Goal: Task Accomplishment & Management: Use online tool/utility

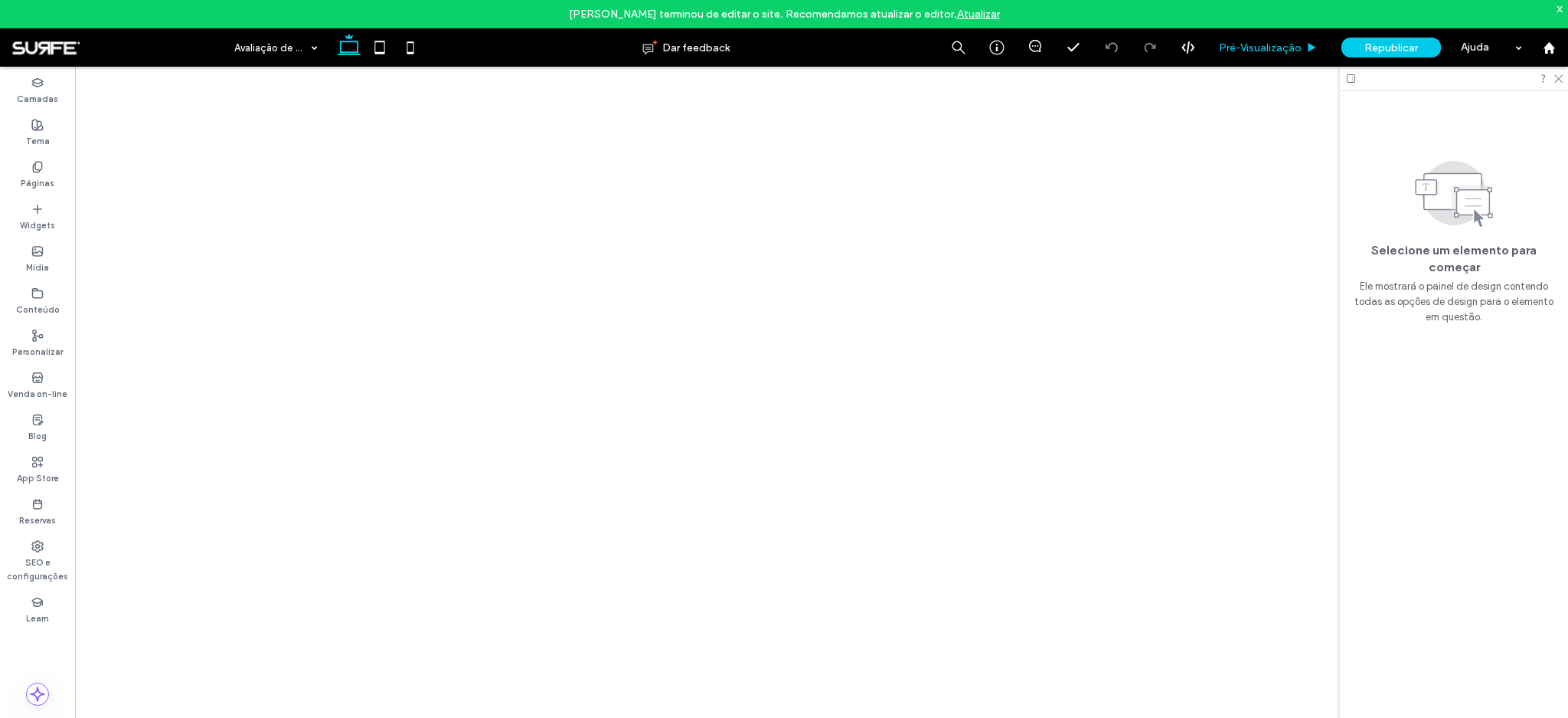
click at [1299, 56] on div "Pré-Visualizaçāo" at bounding box center [1268, 48] width 123 height 39
click at [1245, 49] on span "Pré-Visualizaçāo" at bounding box center [1260, 48] width 82 height 13
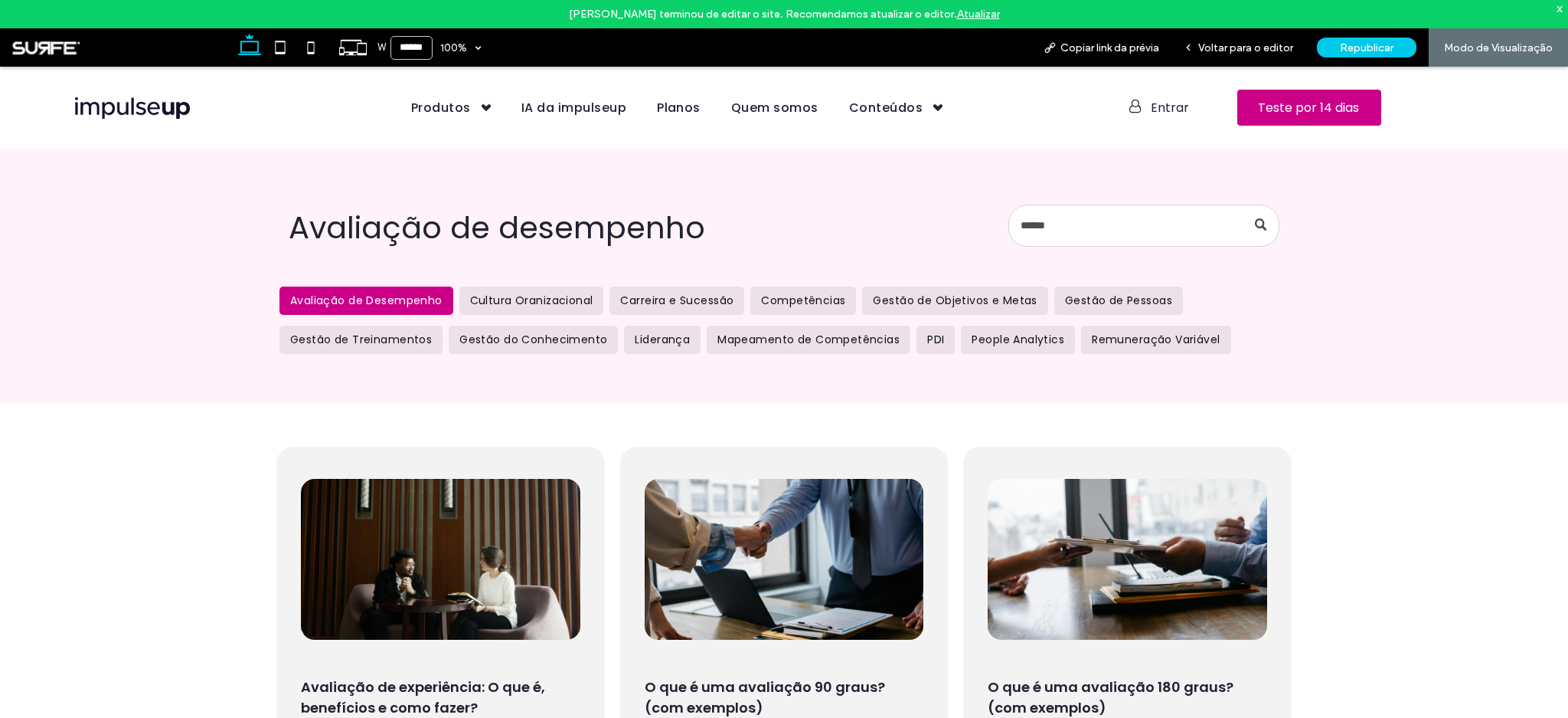
click at [163, 104] on img at bounding box center [132, 107] width 115 height 21
click at [1266, 50] on span "Voltar para o editor" at bounding box center [1245, 48] width 95 height 13
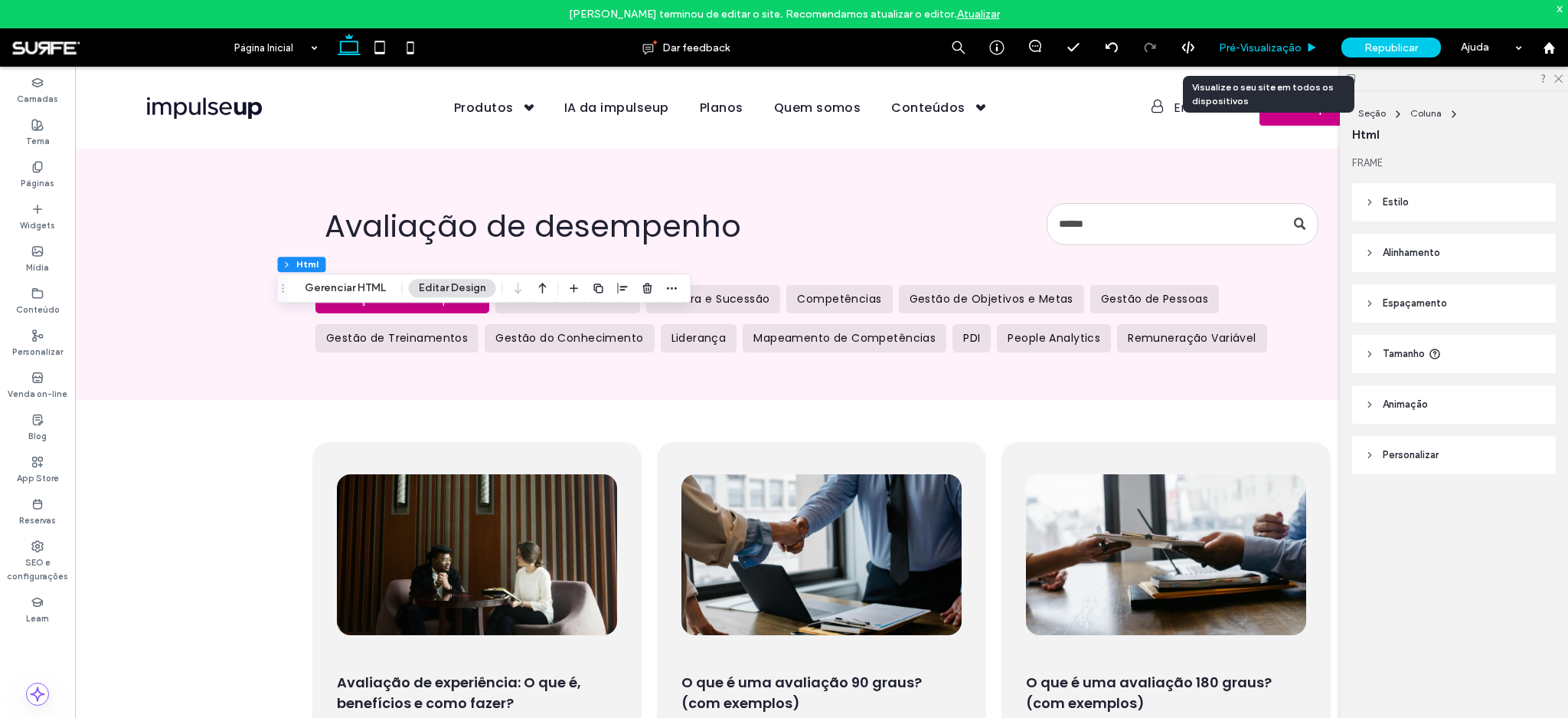
click at [1254, 53] on div "Pré-Visualizaçāo" at bounding box center [1268, 48] width 123 height 39
click at [1299, 43] on span "Pré-Visualizaçāo" at bounding box center [1260, 48] width 82 height 13
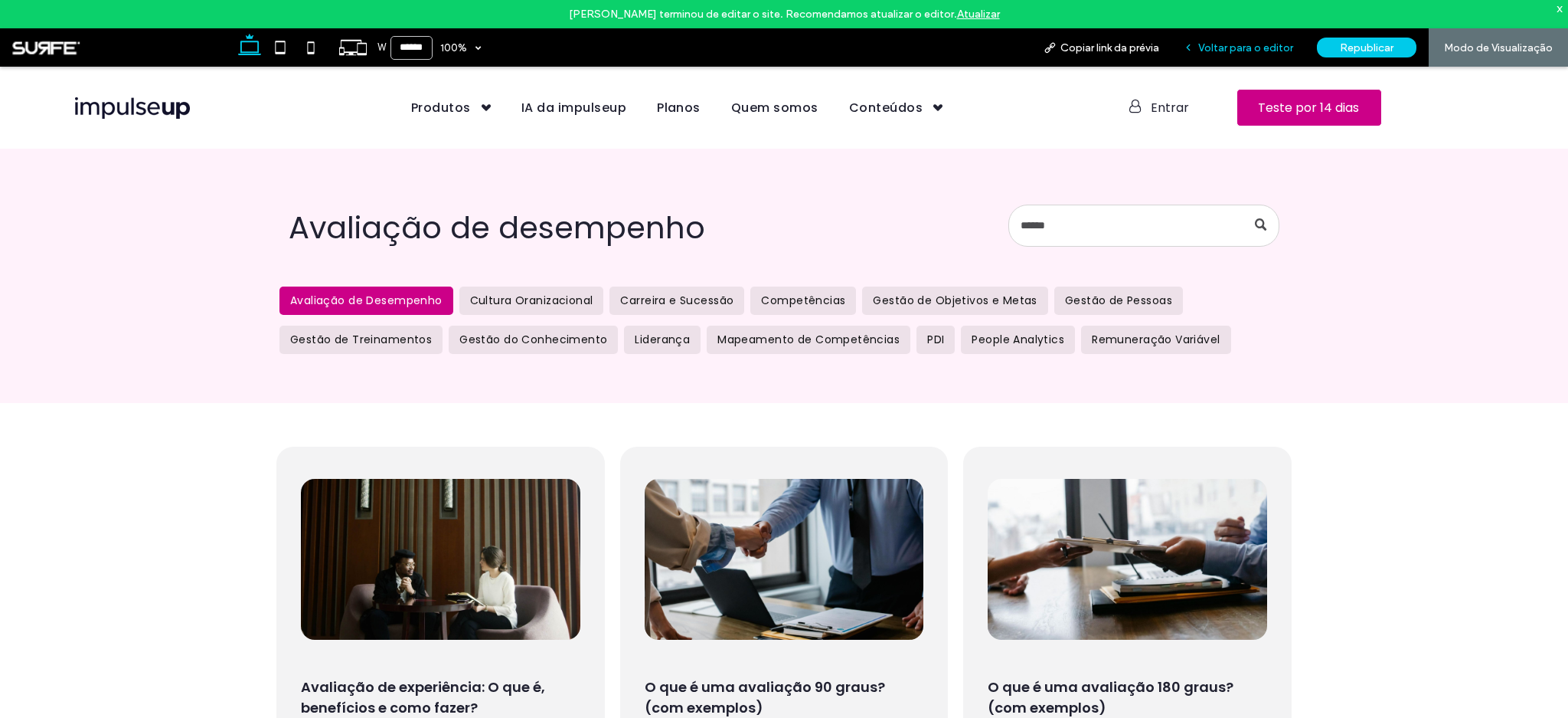
click at [1265, 49] on span "Voltar para o editor" at bounding box center [1245, 48] width 95 height 13
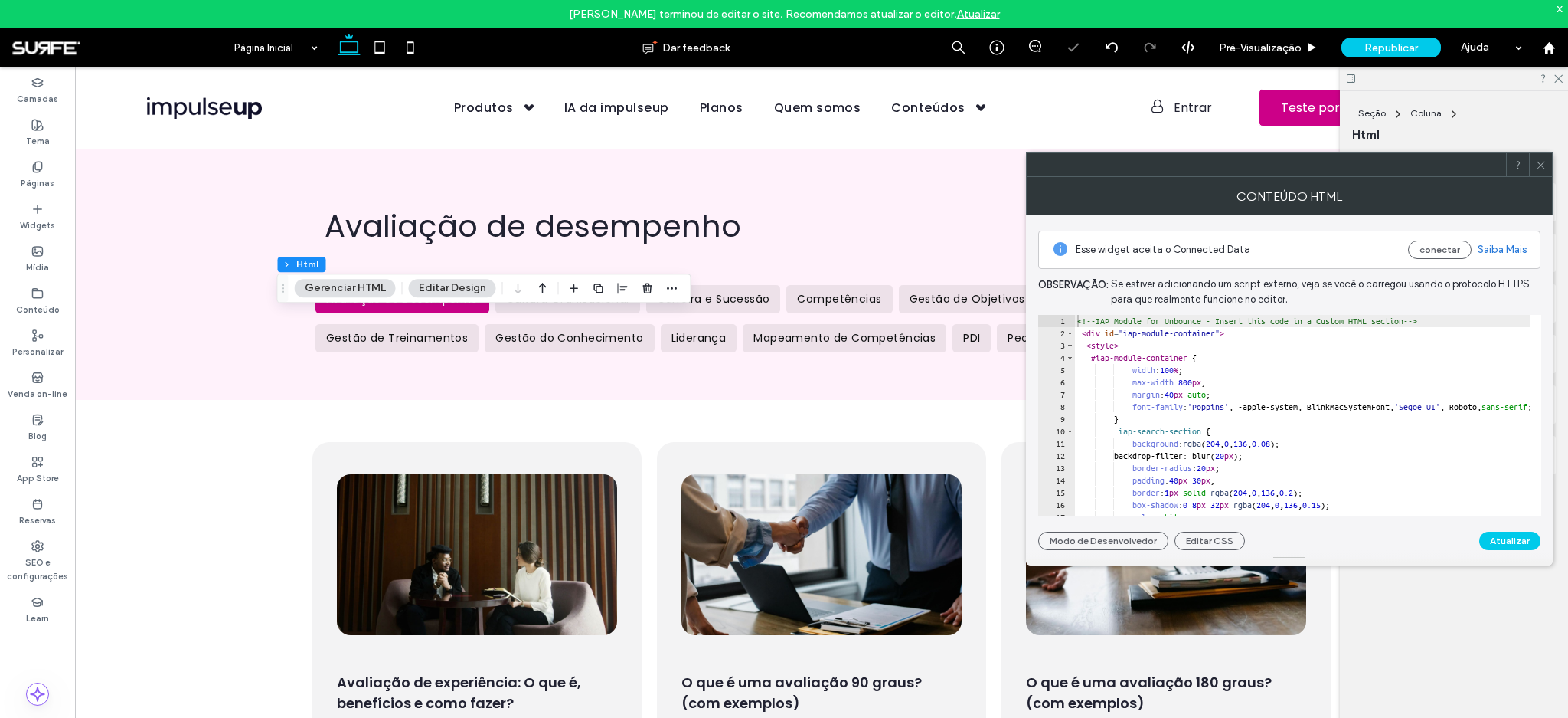
type textarea "**********"
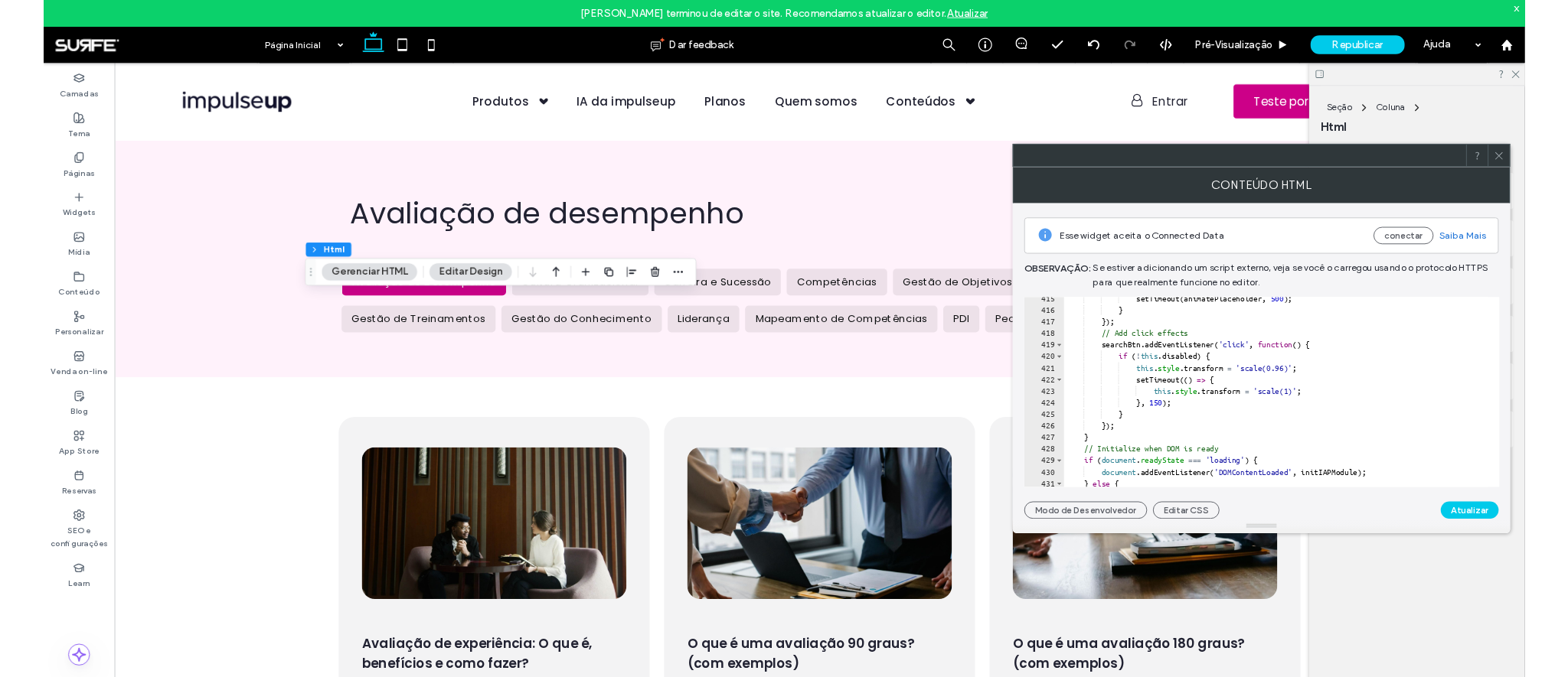
scroll to position [5137, 0]
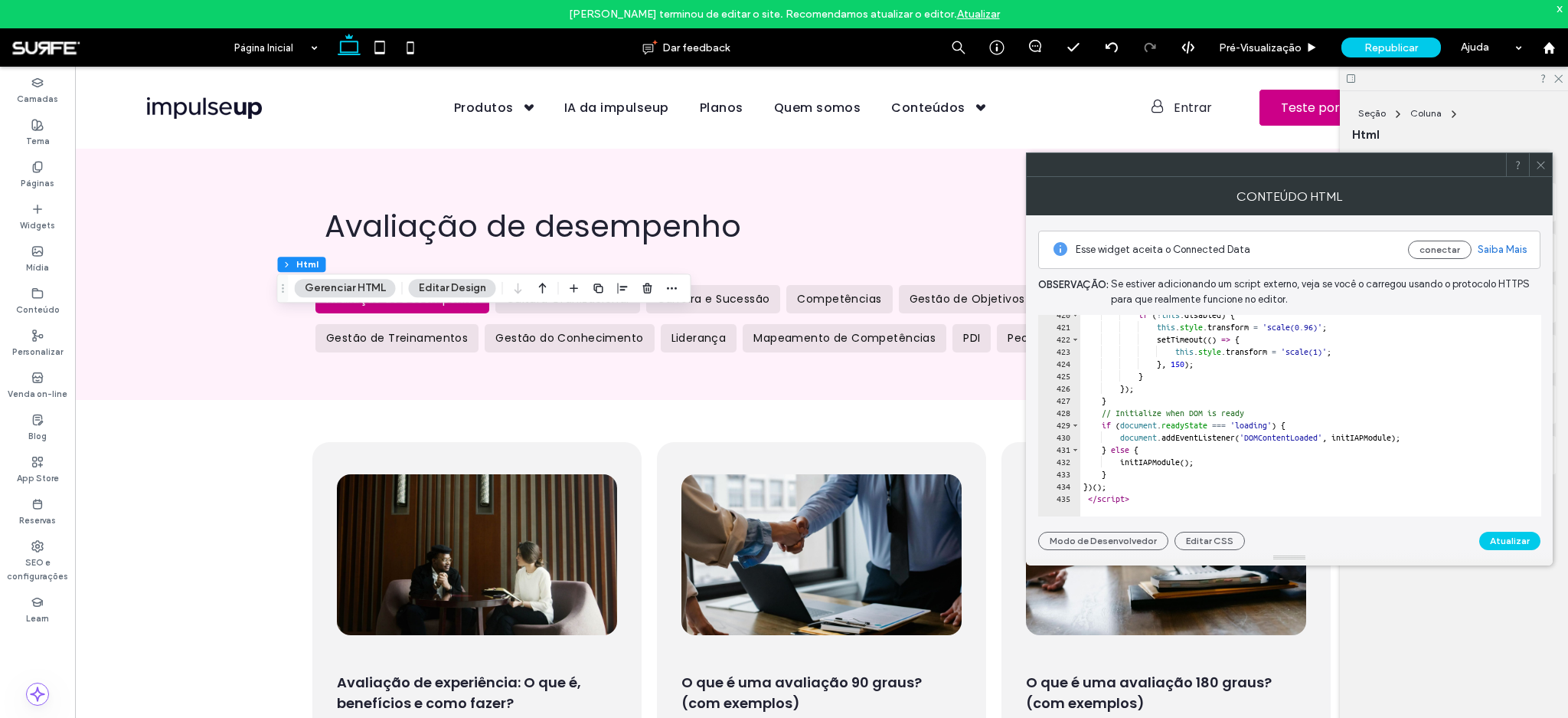
click at [1541, 160] on icon at bounding box center [1541, 165] width 12 height 12
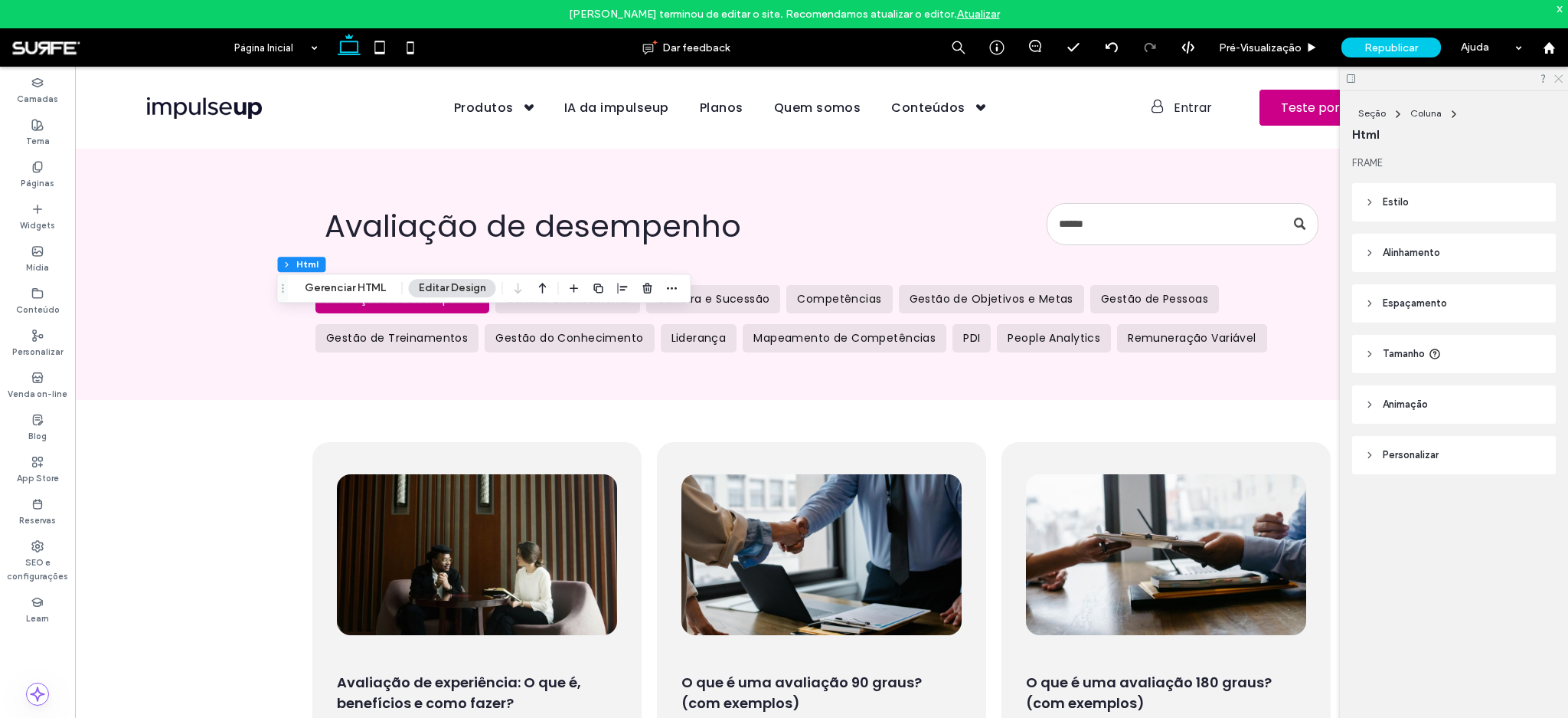
click at [1560, 75] on icon at bounding box center [1557, 77] width 10 height 10
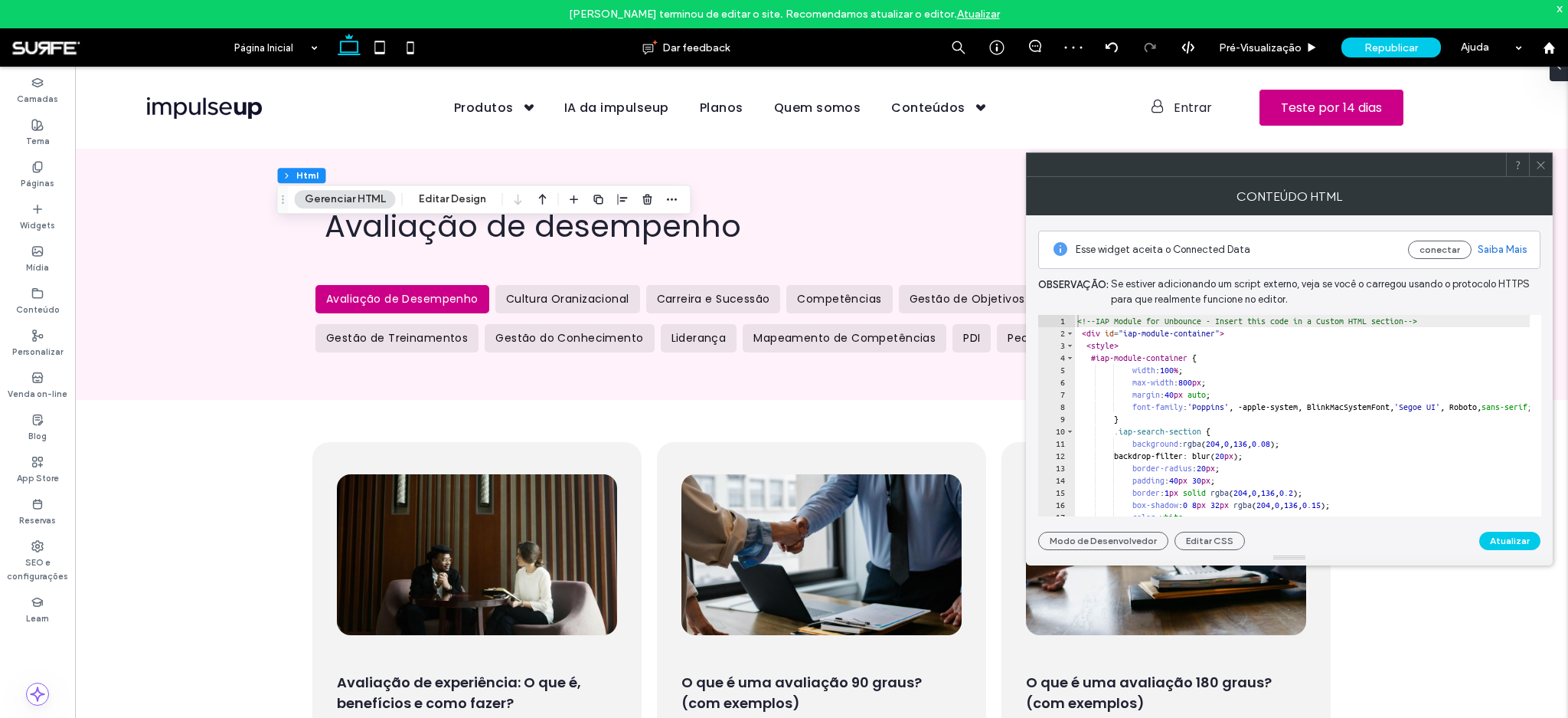
click at [1545, 170] on icon at bounding box center [1541, 165] width 12 height 12
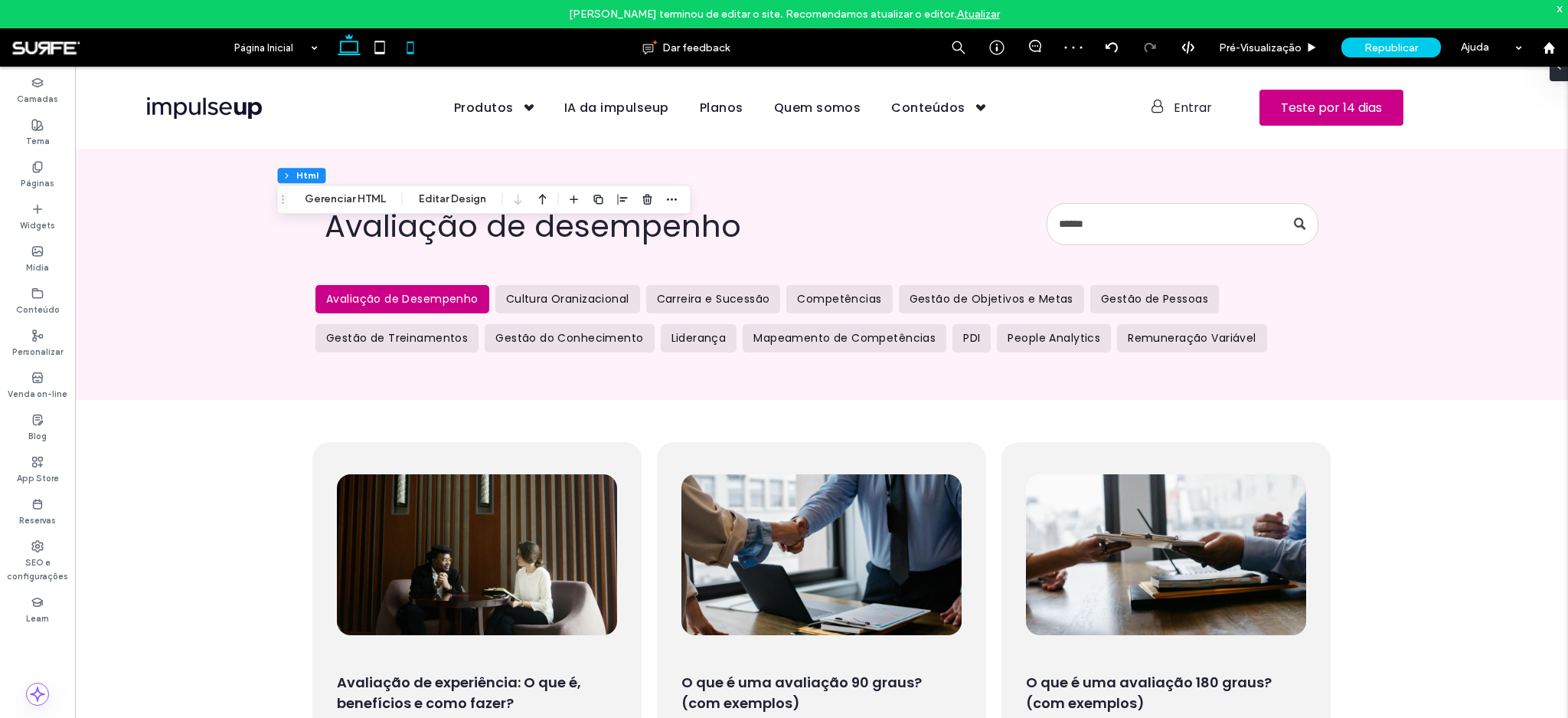
click at [411, 49] on icon at bounding box center [410, 47] width 30 height 30
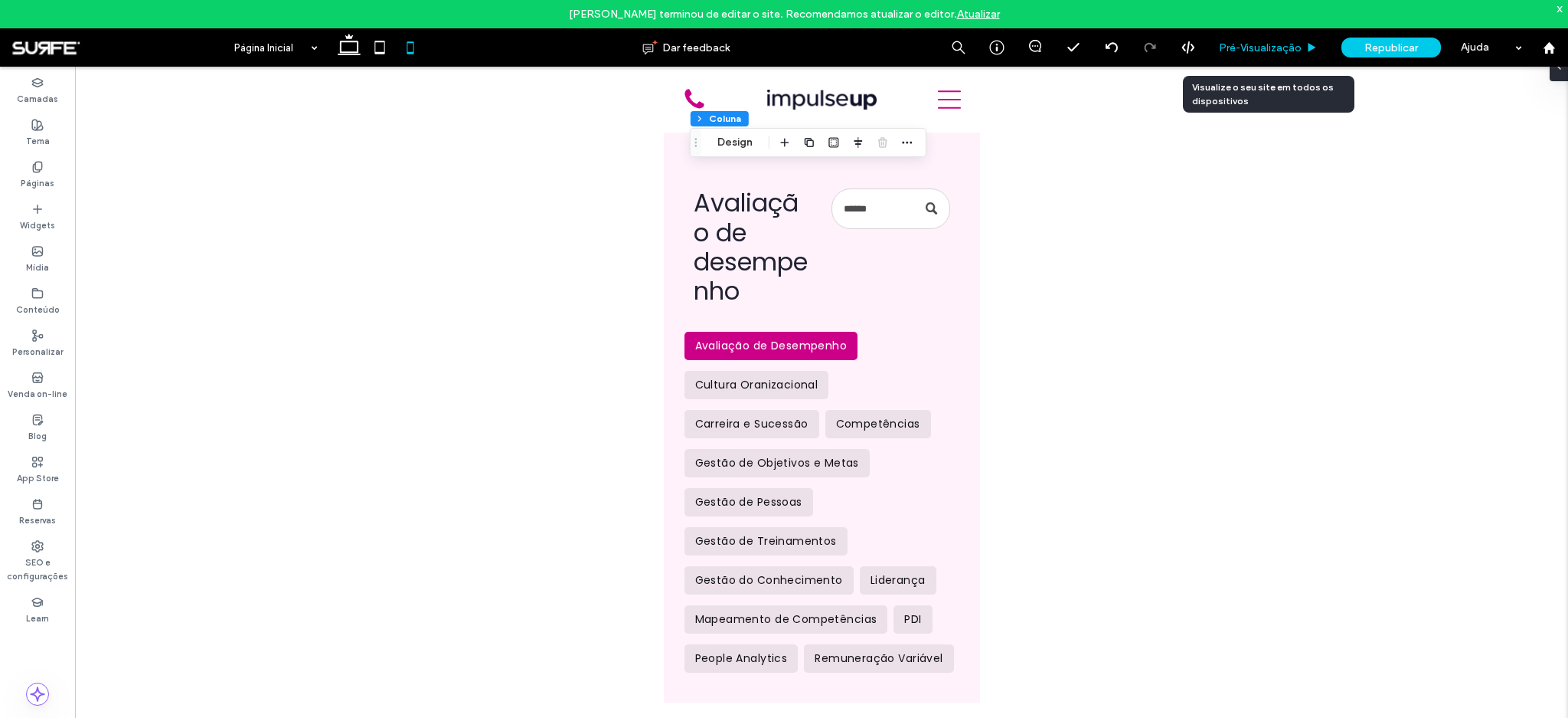
click at [1294, 51] on span "Pré-Visualizaçāo" at bounding box center [1260, 48] width 82 height 13
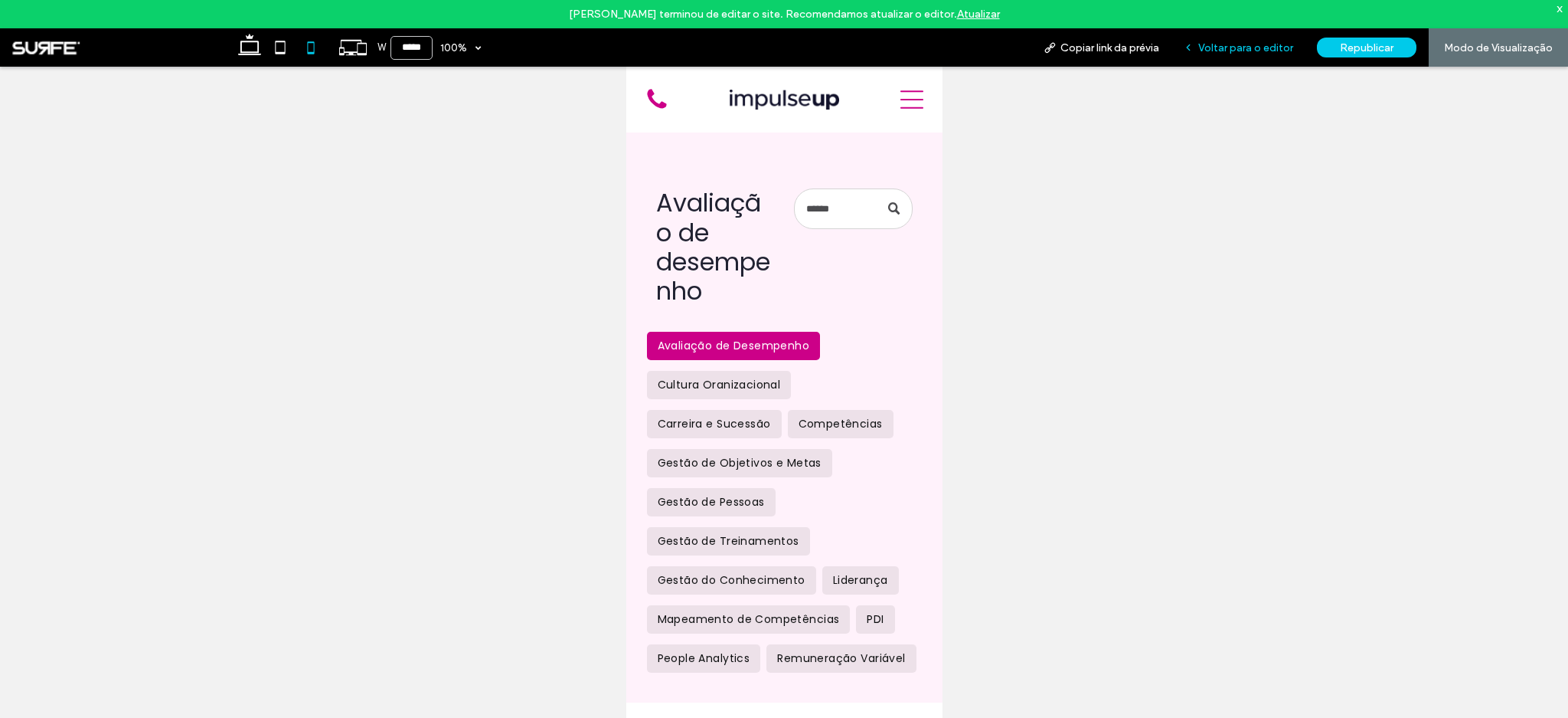
click at [1253, 50] on span "Voltar para o editor" at bounding box center [1245, 48] width 95 height 13
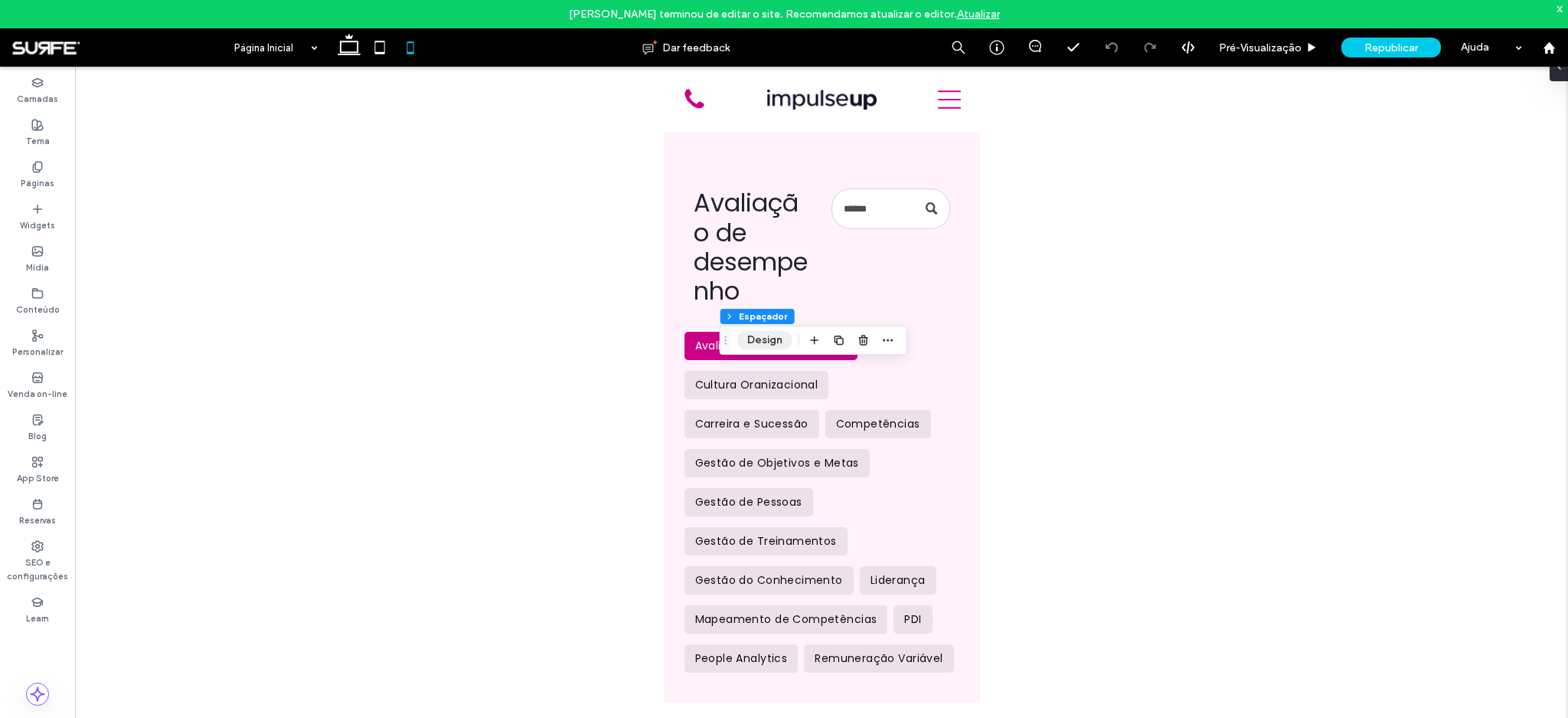
click at [766, 337] on button "Design" at bounding box center [764, 340] width 55 height 18
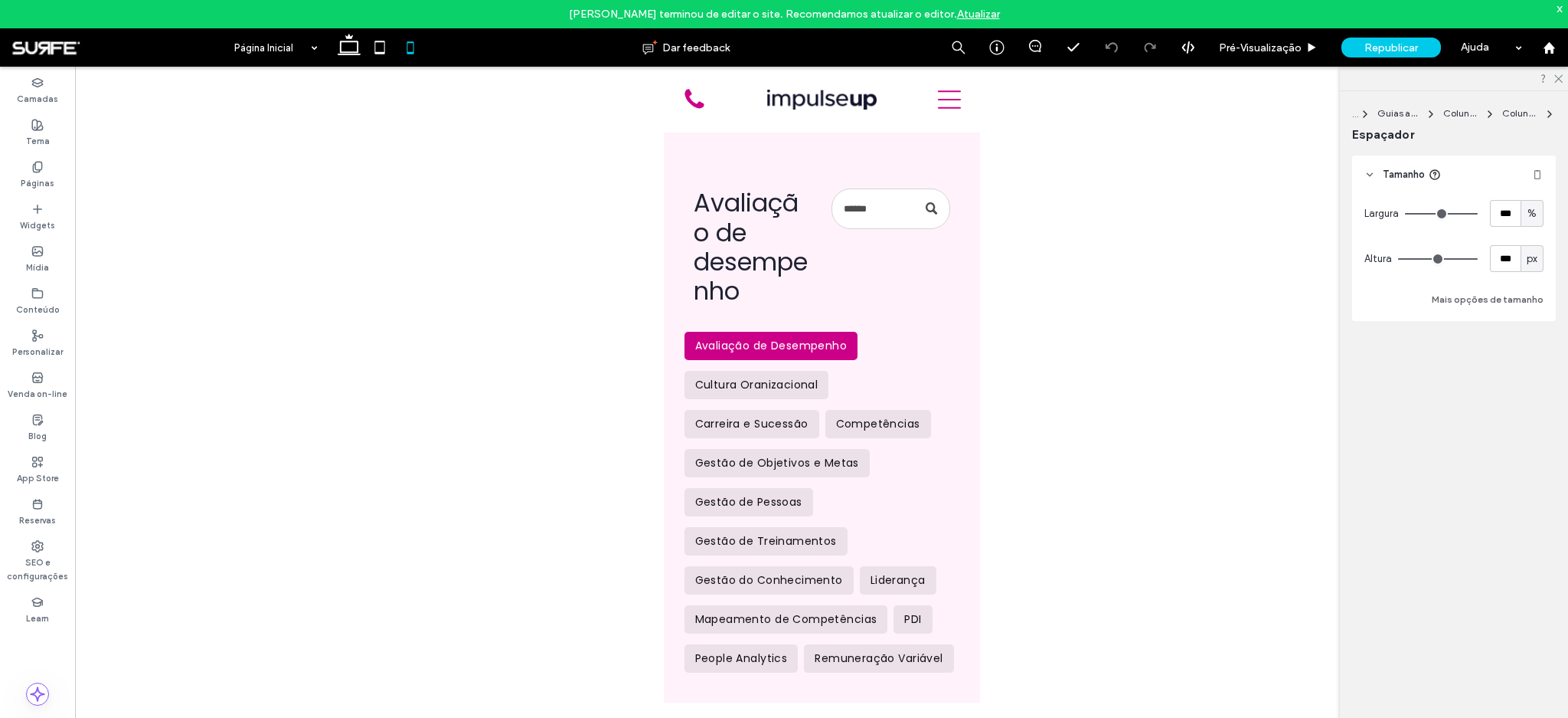
type input "***"
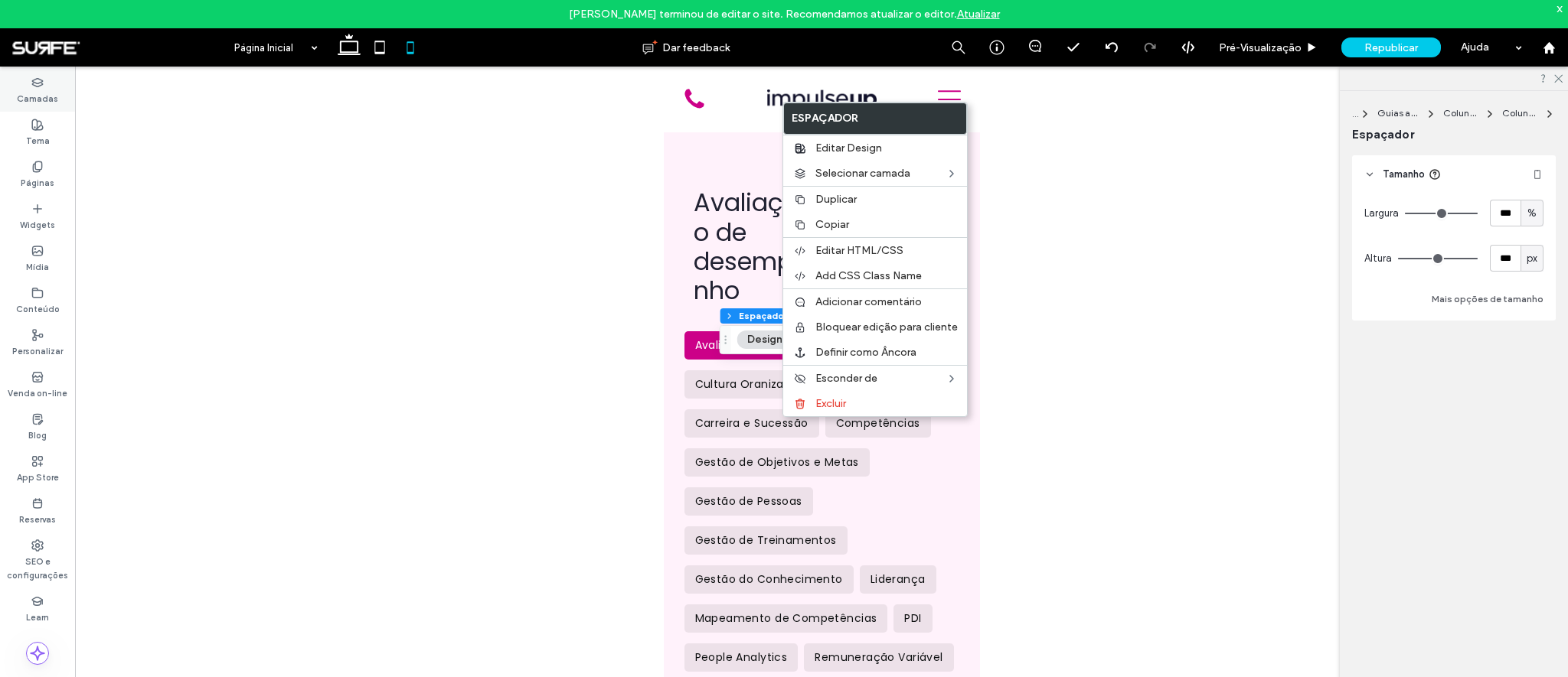
click at [15, 83] on div "Camadas" at bounding box center [38, 91] width 75 height 42
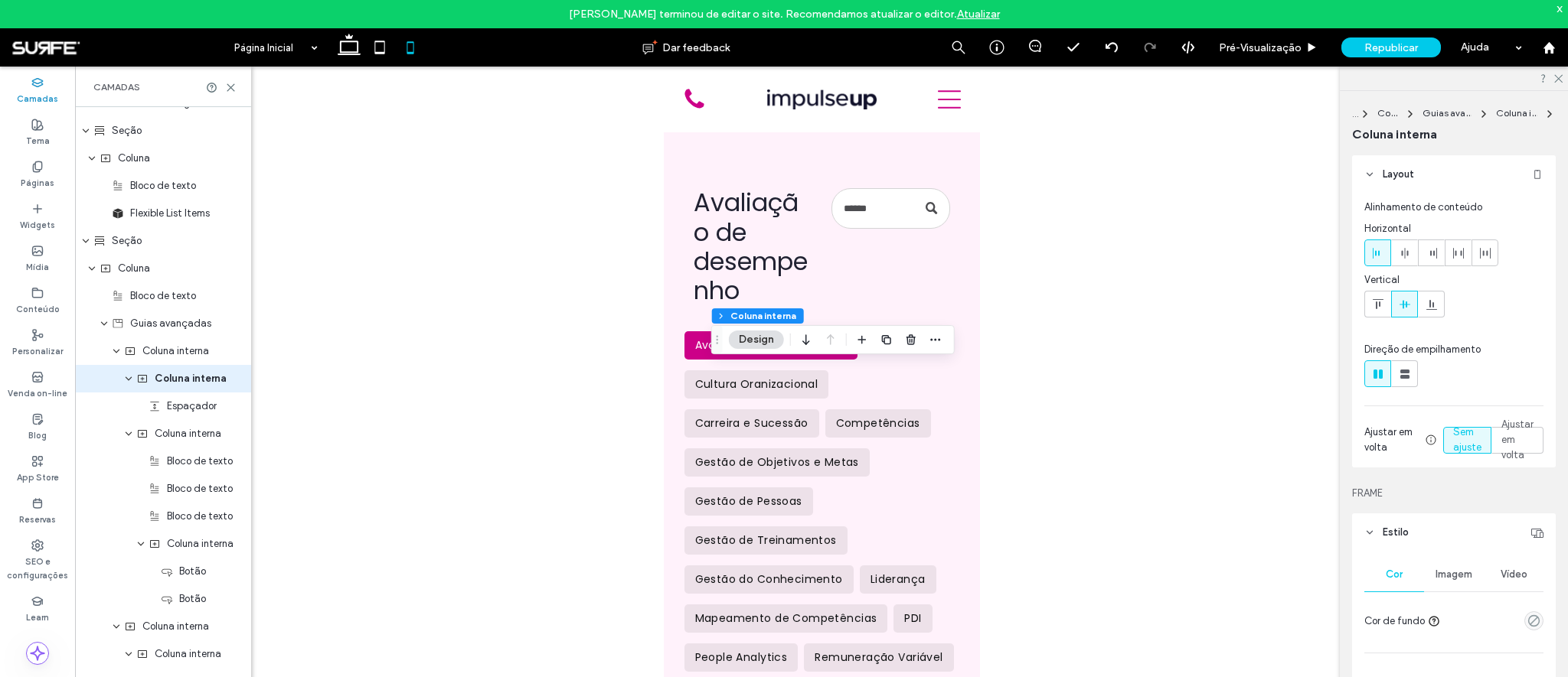
scroll to position [789, 0]
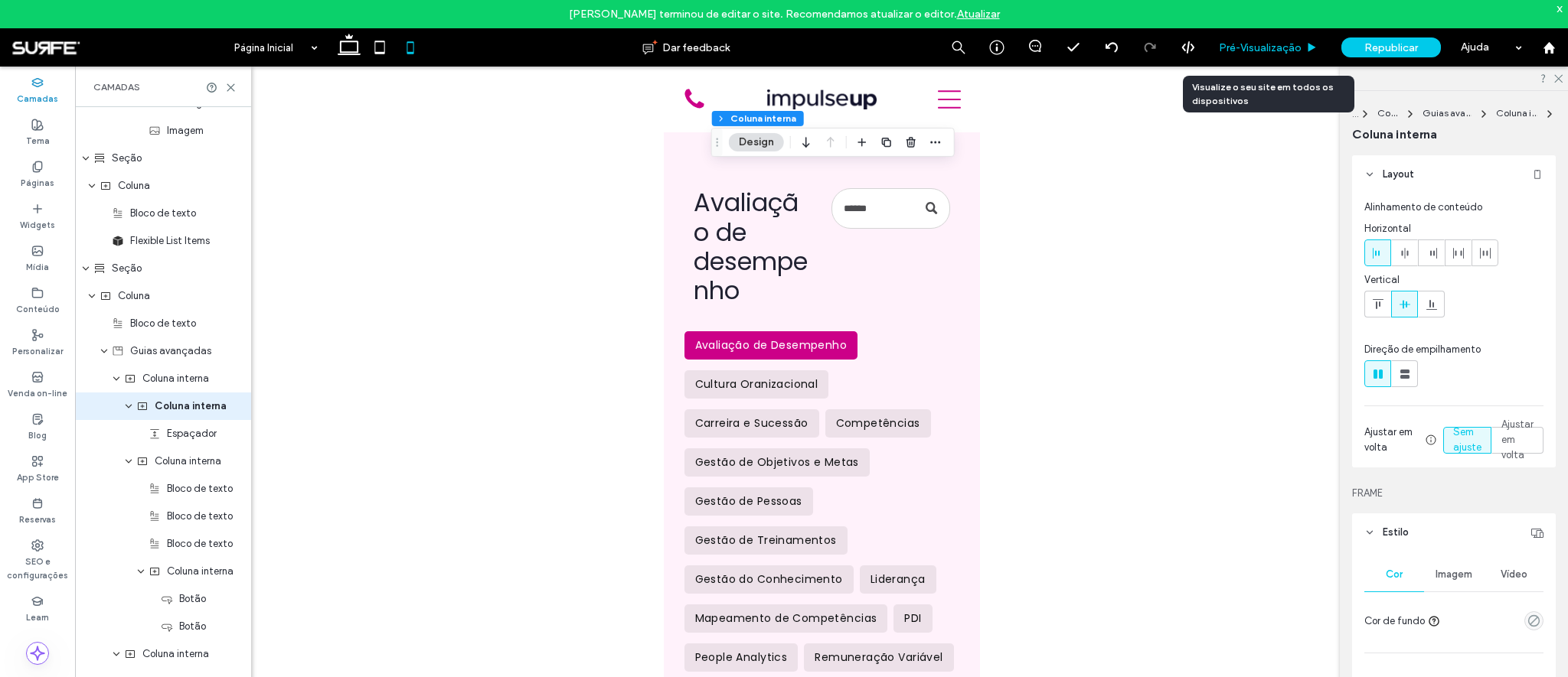
click at [1266, 41] on span "Pré-Visualizaçāo" at bounding box center [1260, 48] width 82 height 13
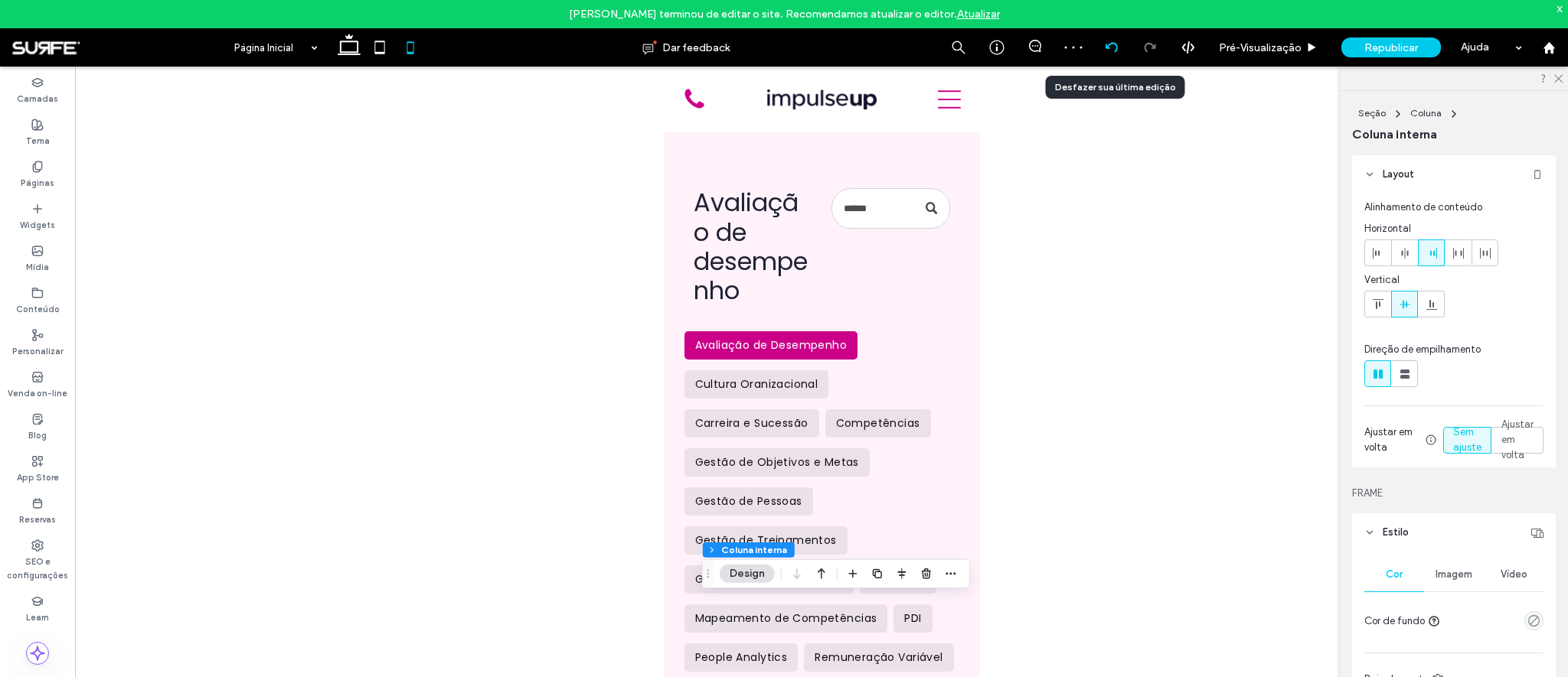
click at [1116, 44] on icon at bounding box center [1111, 47] width 12 height 12
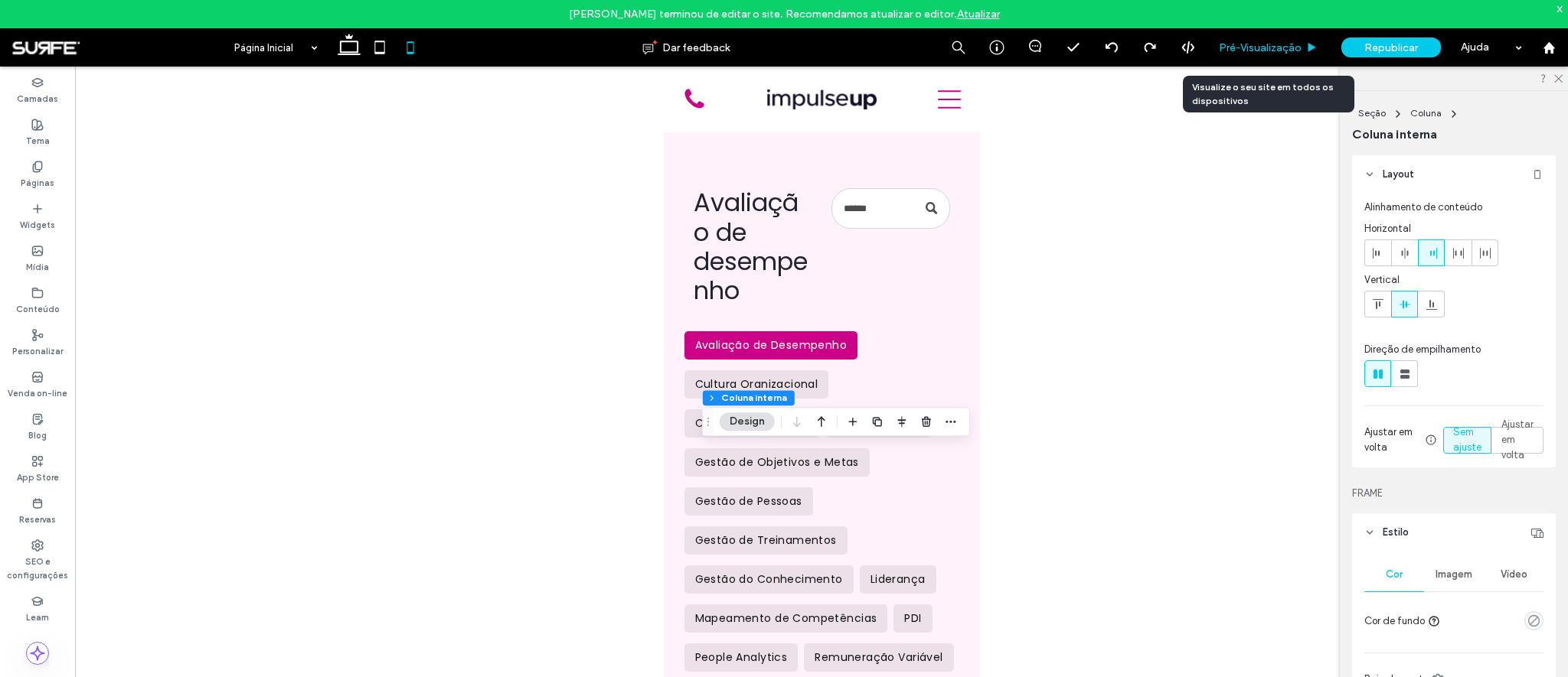
click at [1274, 41] on span "Pré-Visualizaçāo" at bounding box center [1260, 48] width 82 height 13
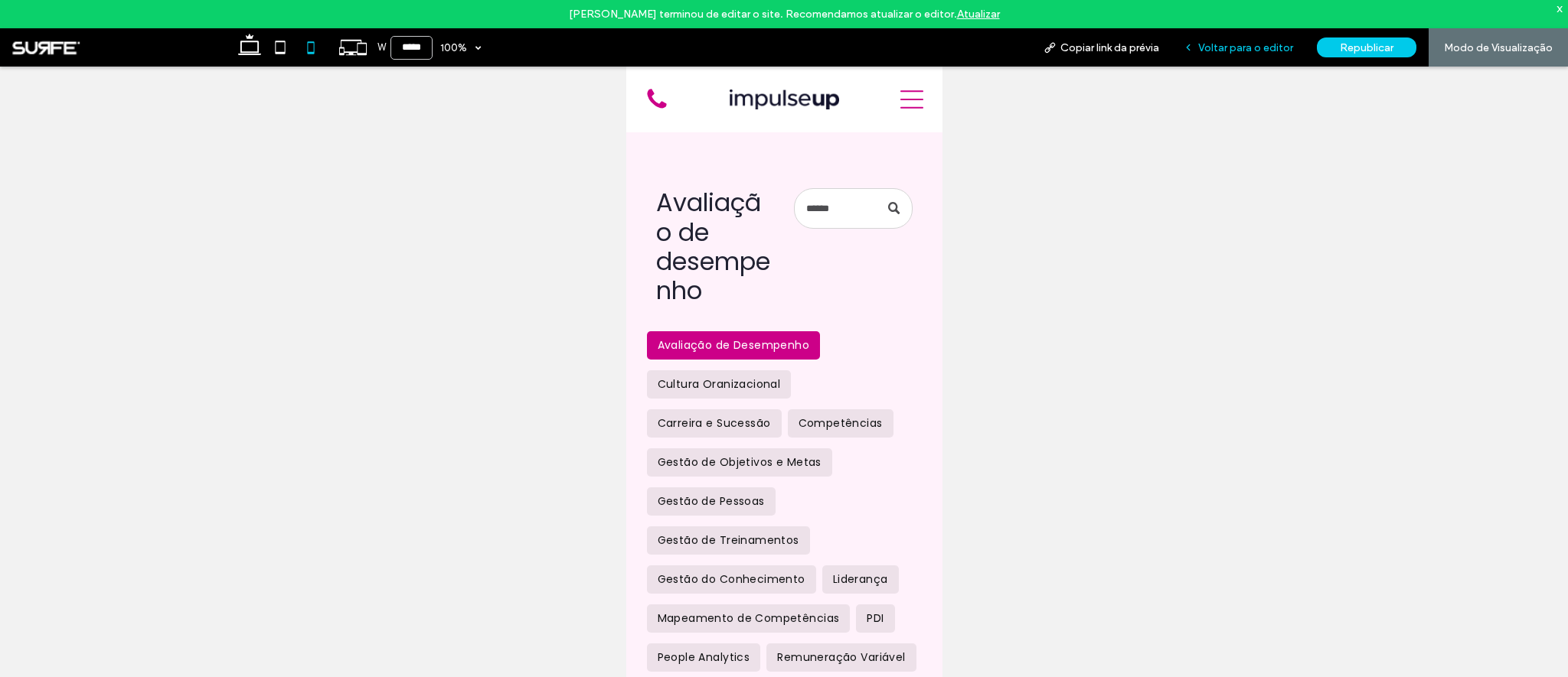
click at [1264, 47] on span "Voltar para o editor" at bounding box center [1245, 48] width 95 height 13
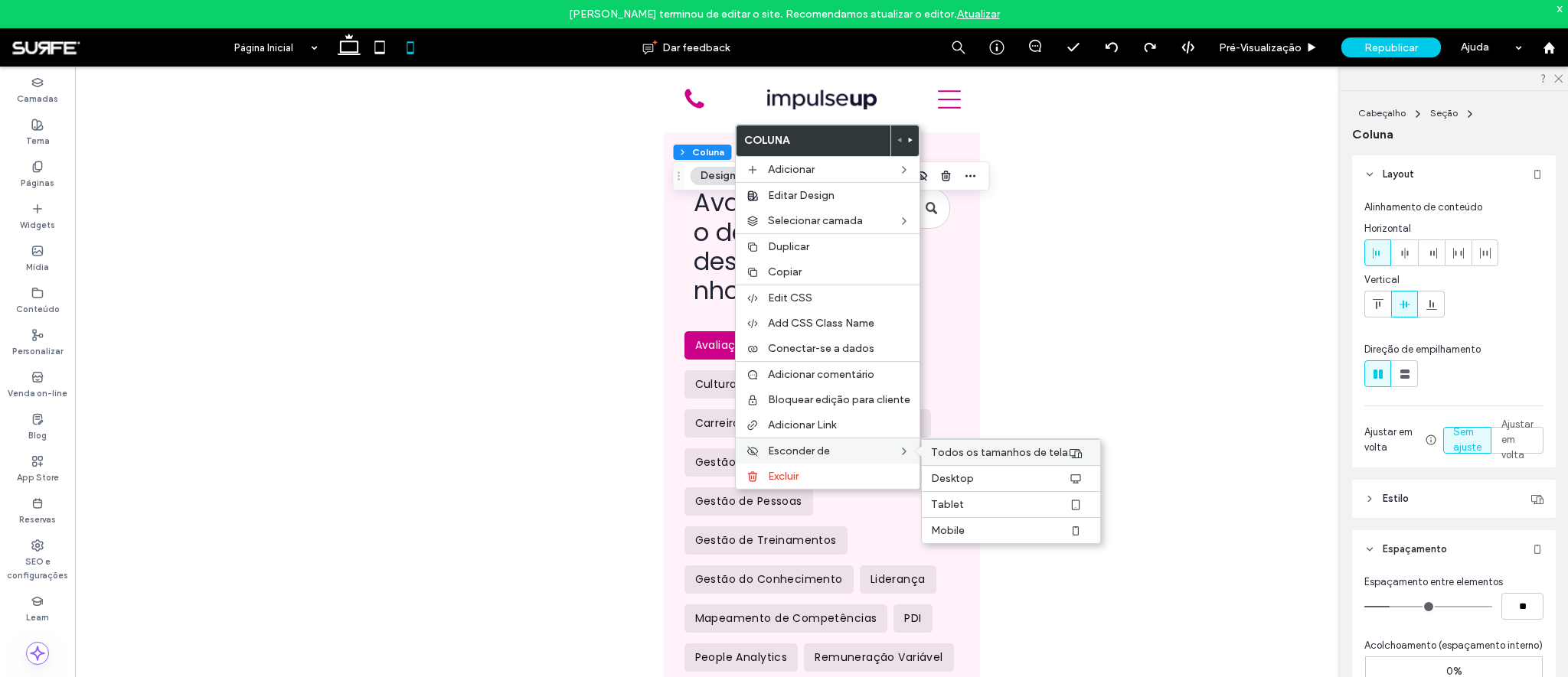
click at [946, 450] on span "Todos os tamanhos de tela" at bounding box center [1000, 453] width 137 height 13
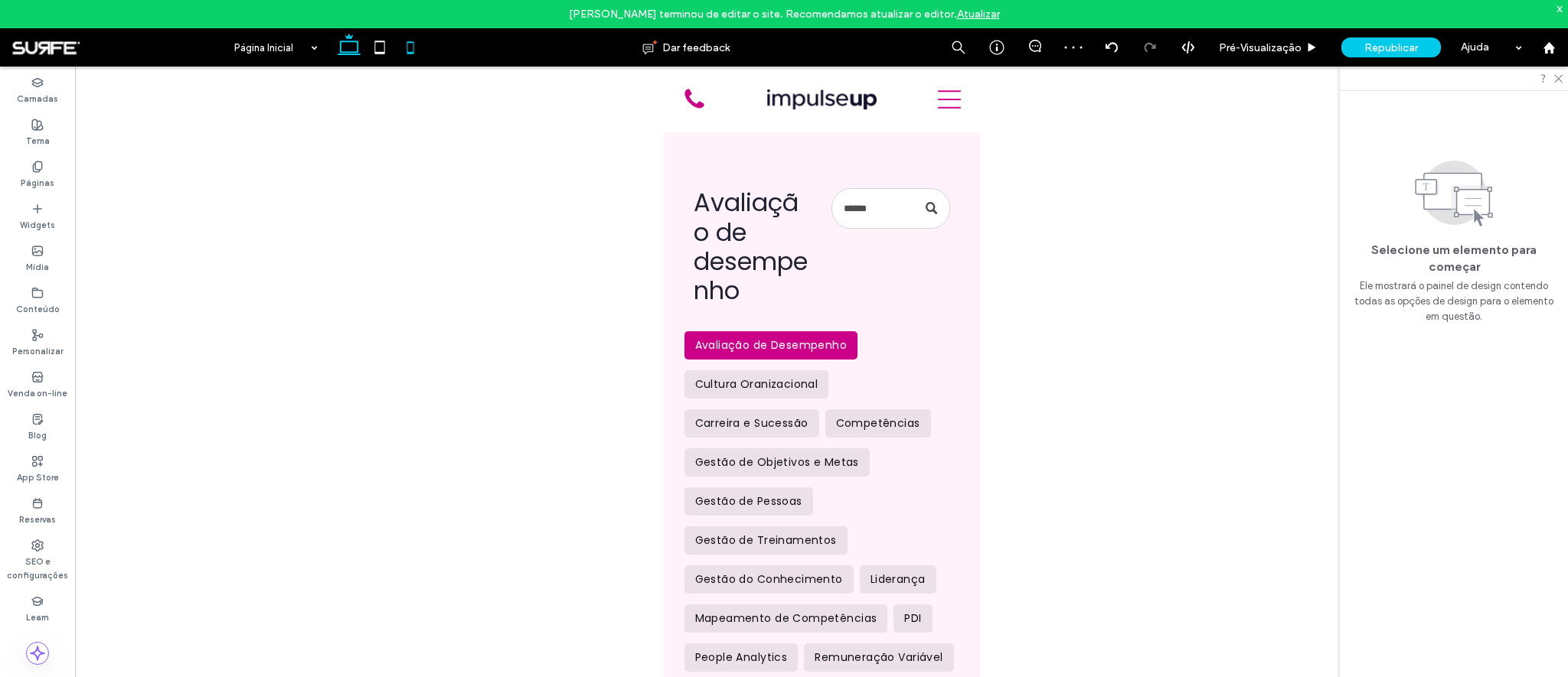
click at [351, 43] on icon at bounding box center [348, 47] width 30 height 30
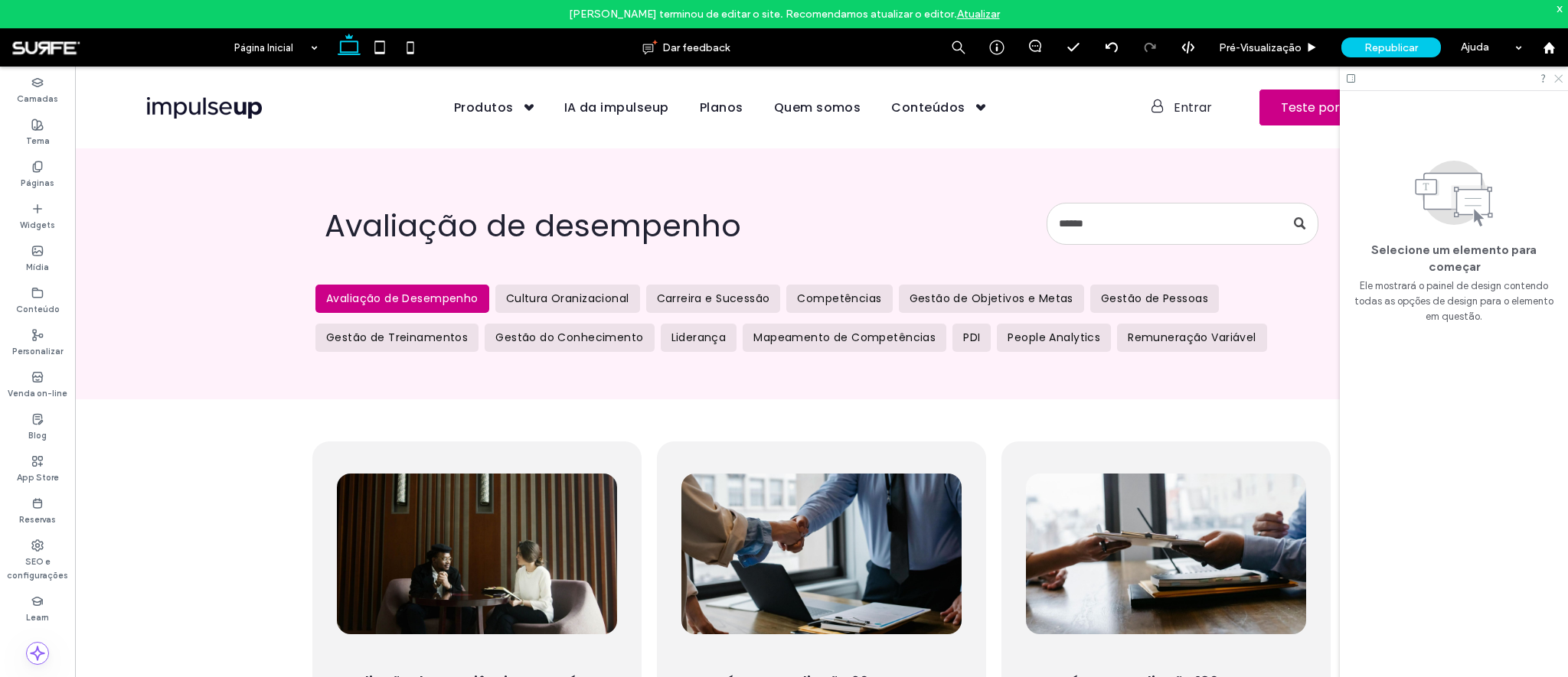
click at [1560, 77] on icon at bounding box center [1557, 77] width 10 height 10
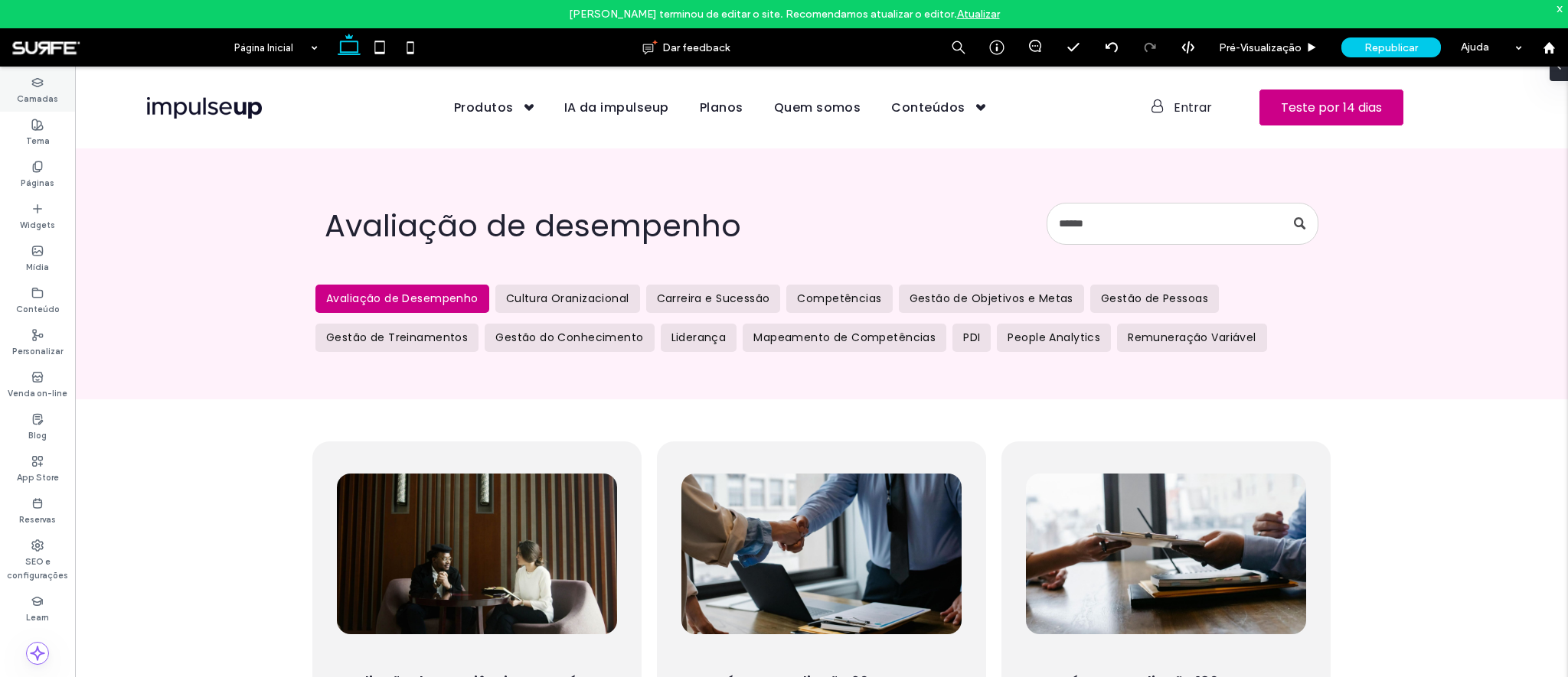
click at [26, 92] on label "Camadas" at bounding box center [37, 97] width 41 height 16
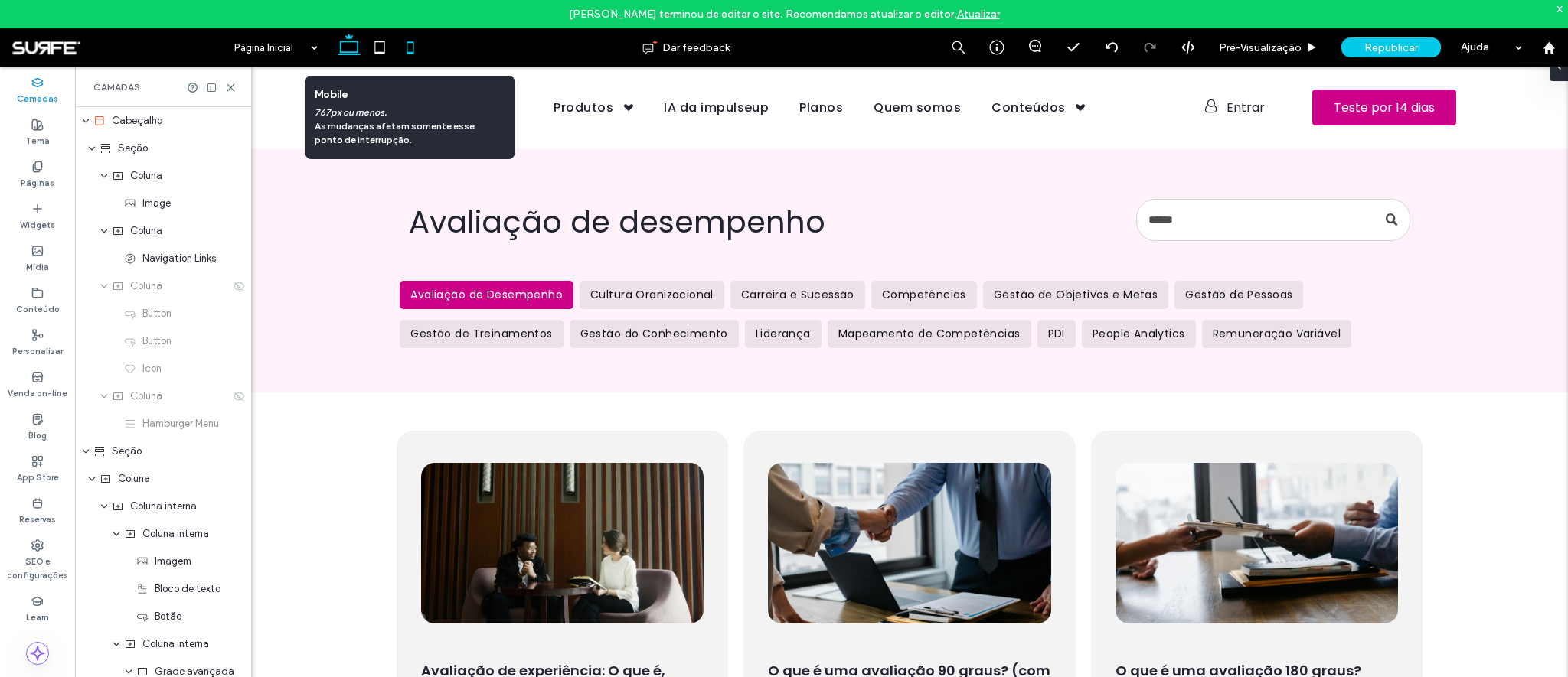
click at [412, 53] on use at bounding box center [411, 47] width 7 height 12
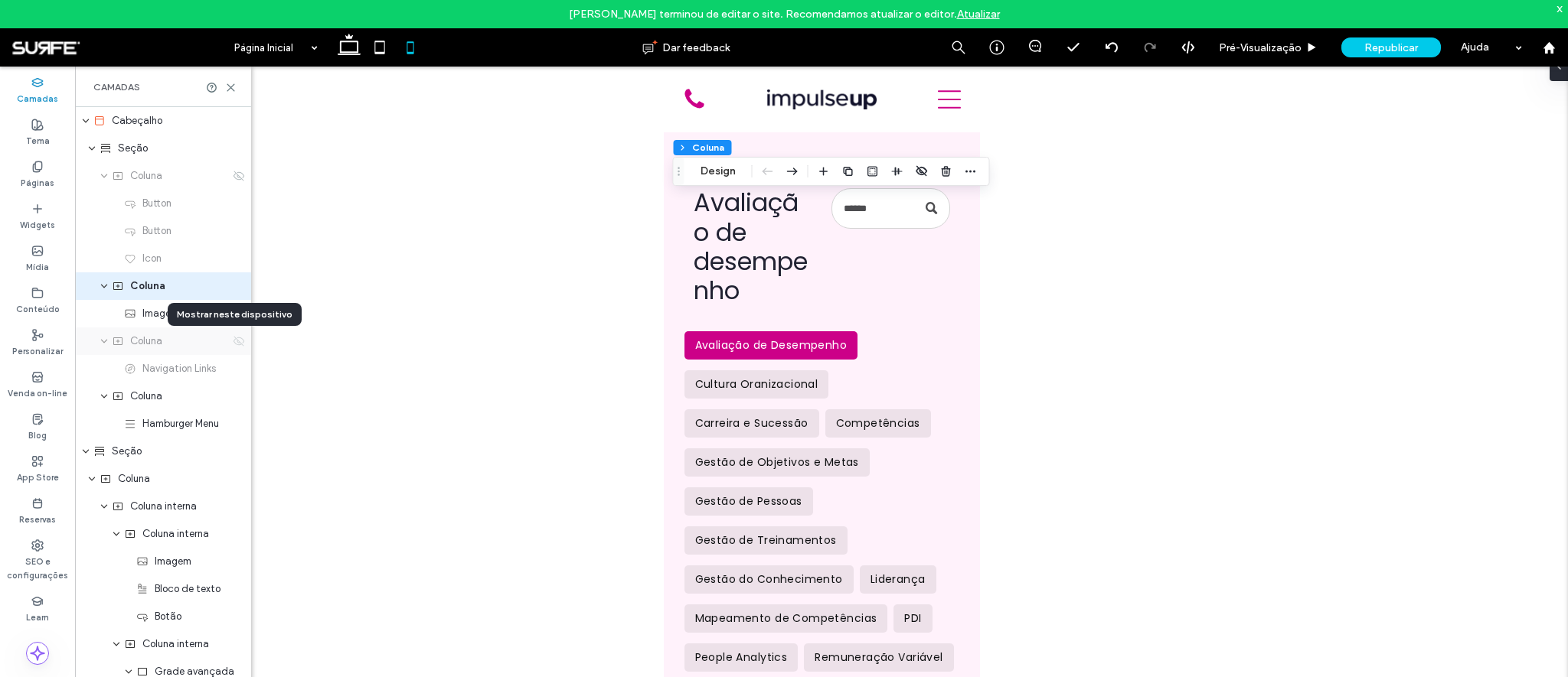
click at [233, 340] on icon at bounding box center [238, 341] width 12 height 12
type input "**"
type input "*****"
click at [234, 342] on use at bounding box center [239, 341] width 11 height 10
type input "**"
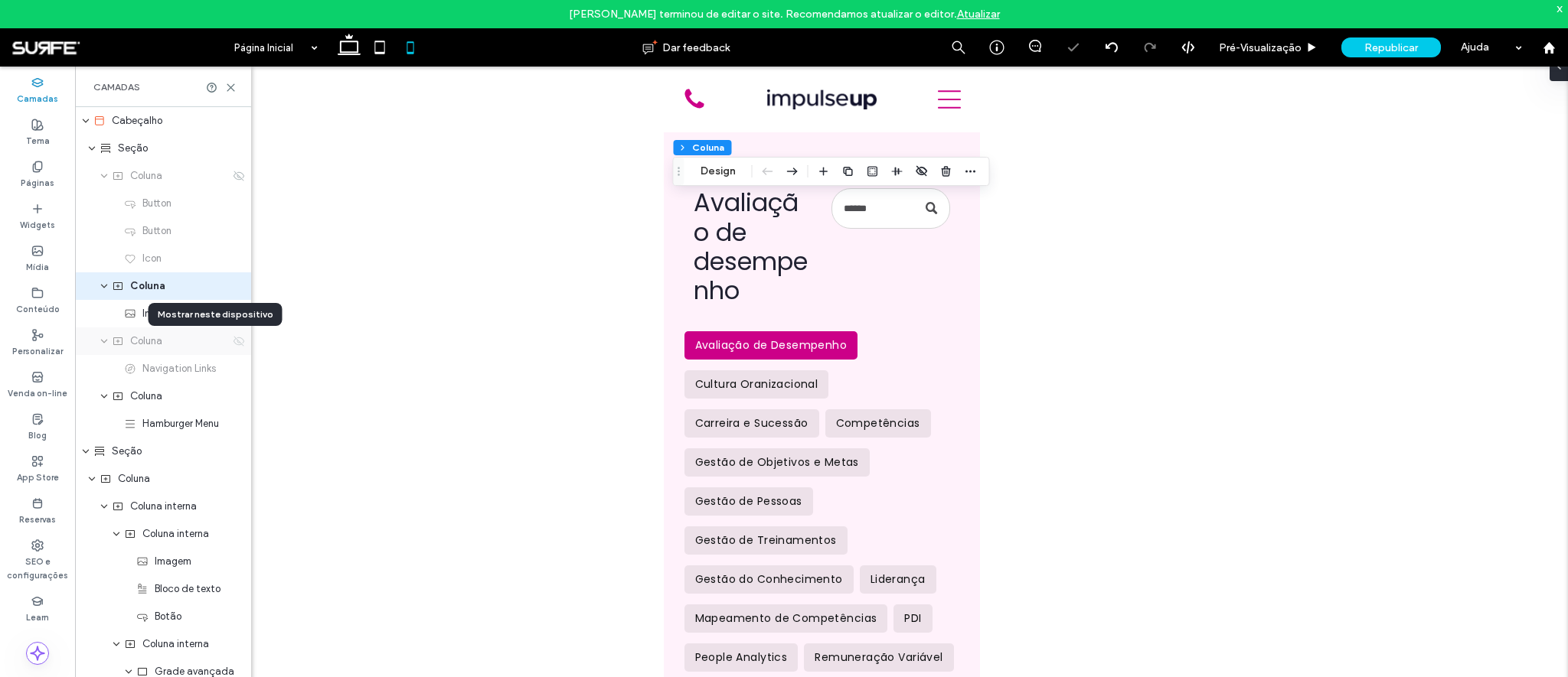
type input "***"
click at [106, 343] on icon "expand Coluna" at bounding box center [104, 341] width 9 height 12
click at [104, 342] on icon "expand Coluna" at bounding box center [104, 341] width 9 height 12
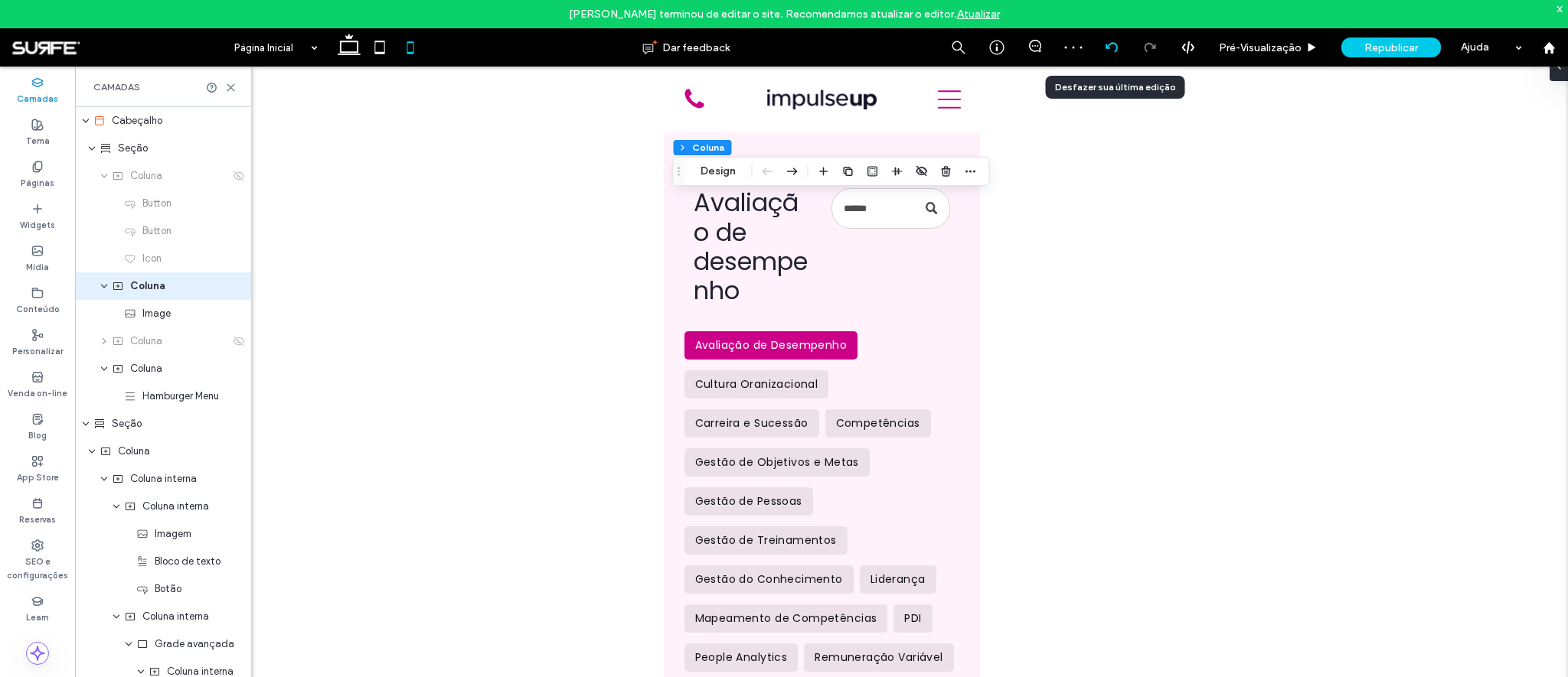
click at [1107, 41] on icon at bounding box center [1111, 47] width 12 height 12
click at [1115, 46] on icon at bounding box center [1111, 47] width 12 height 12
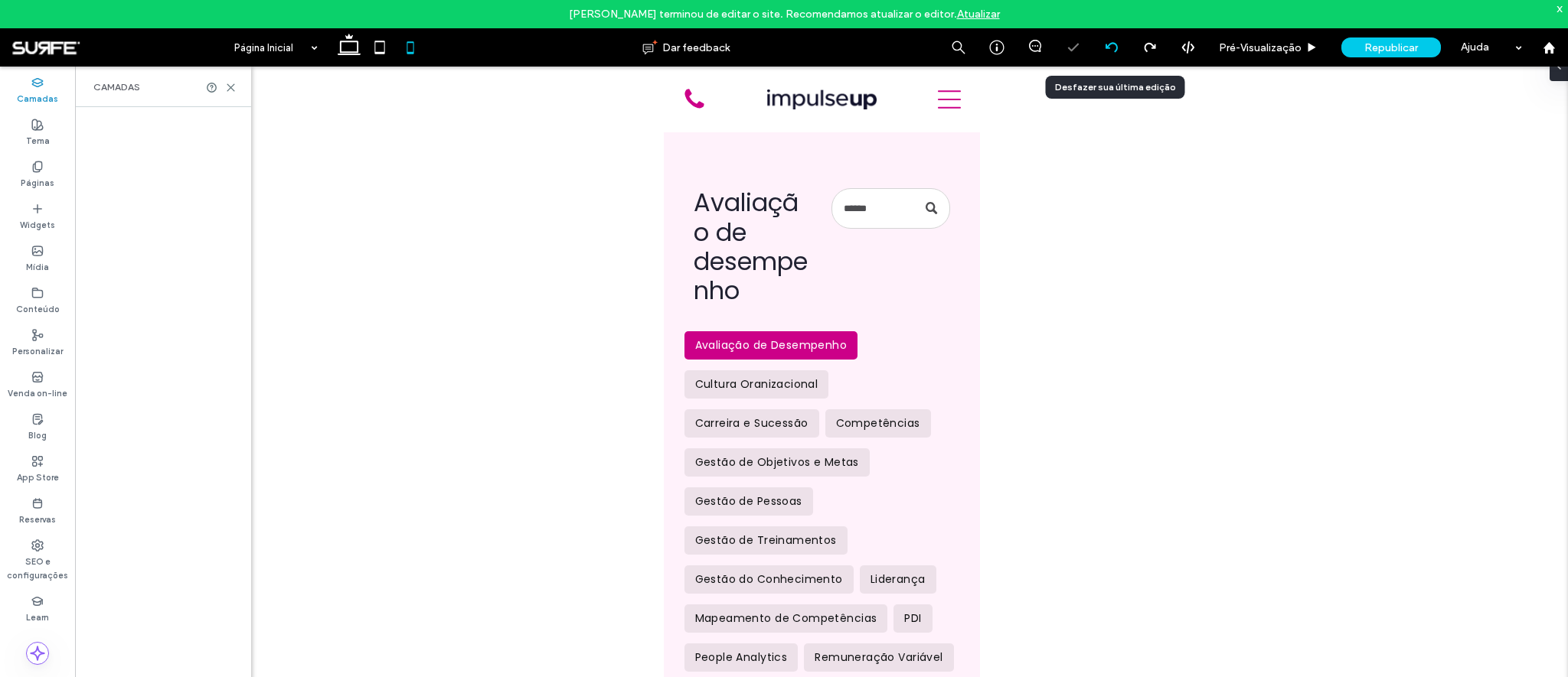
click at [1115, 46] on icon at bounding box center [1111, 47] width 12 height 12
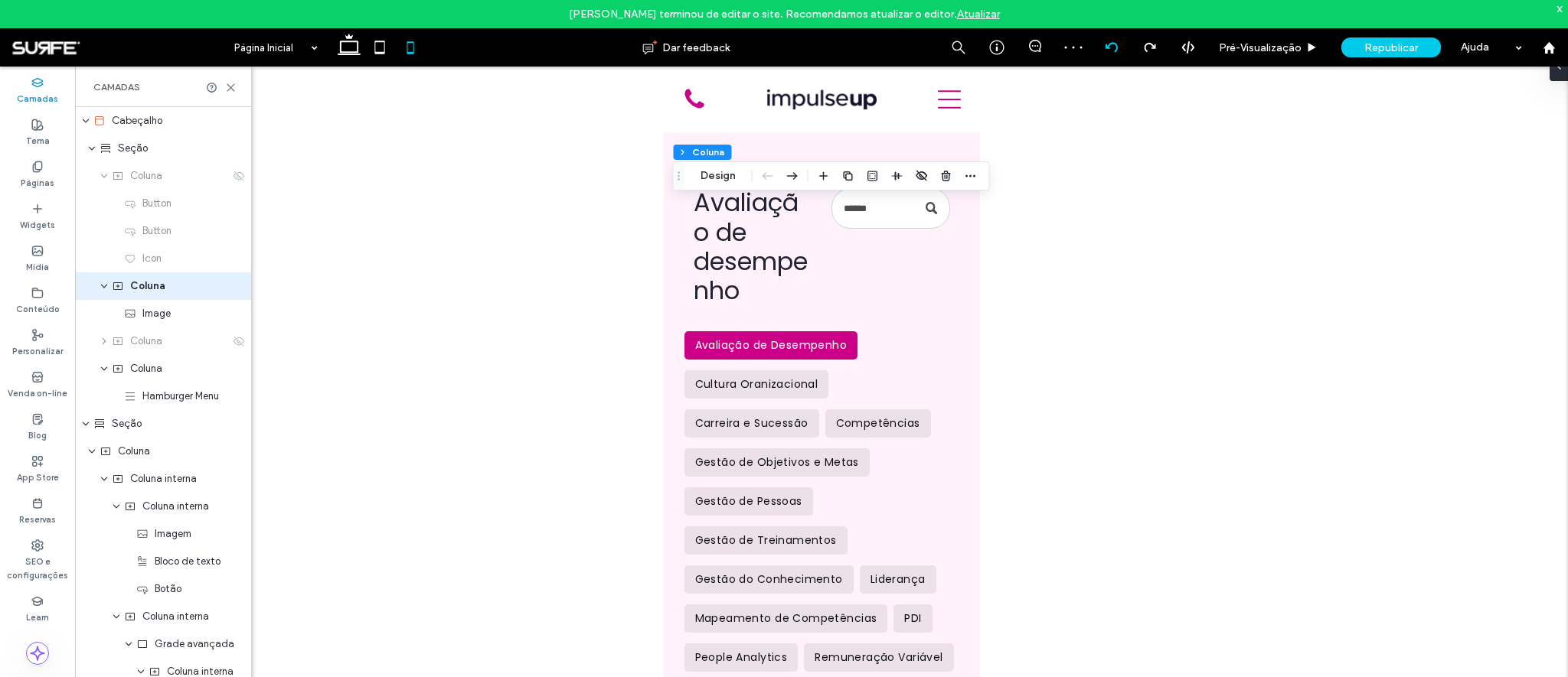
click at [1115, 46] on div "Página Inicial Dar feedback Pré-Visualizaçāo Republicar Ajuda Design Panel Come…" at bounding box center [784, 338] width 1568 height 677
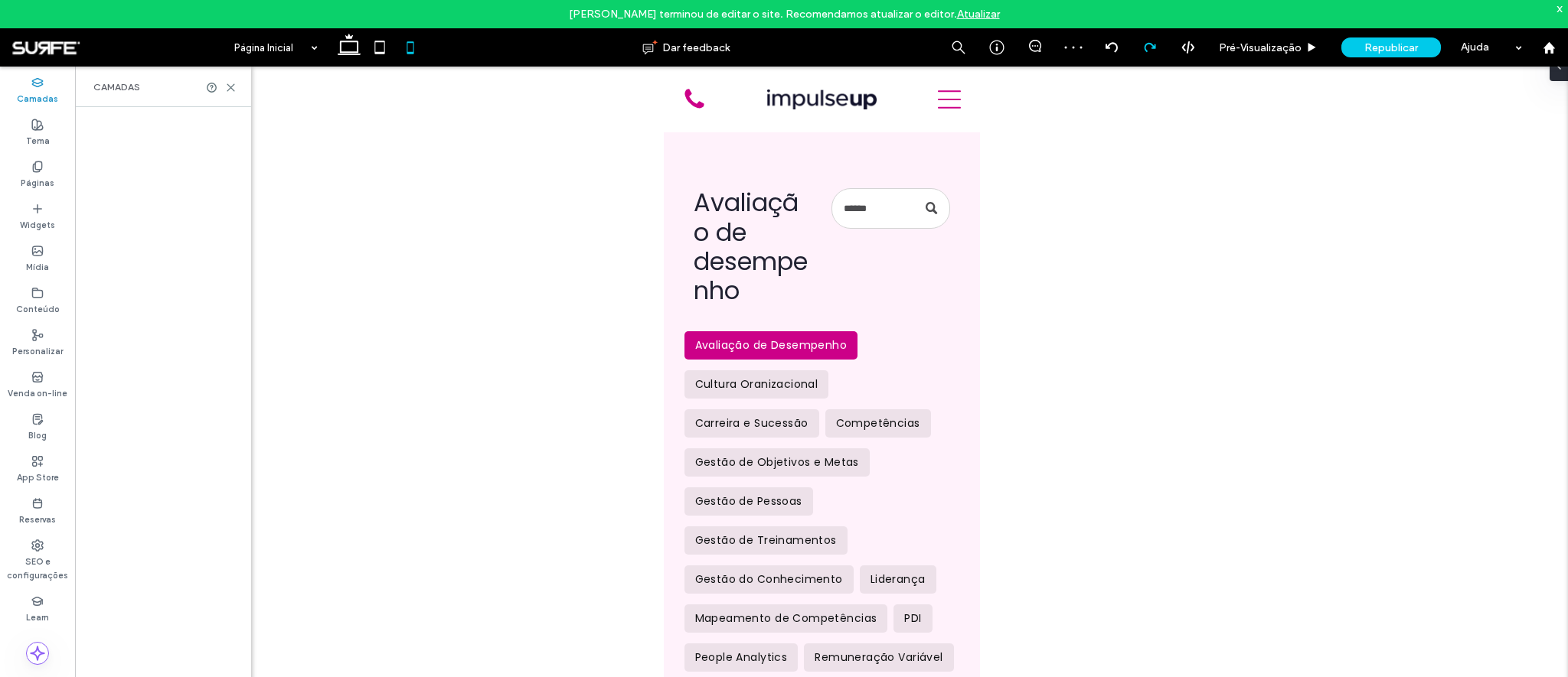
click at [1151, 46] on use at bounding box center [1149, 48] width 12 height 9
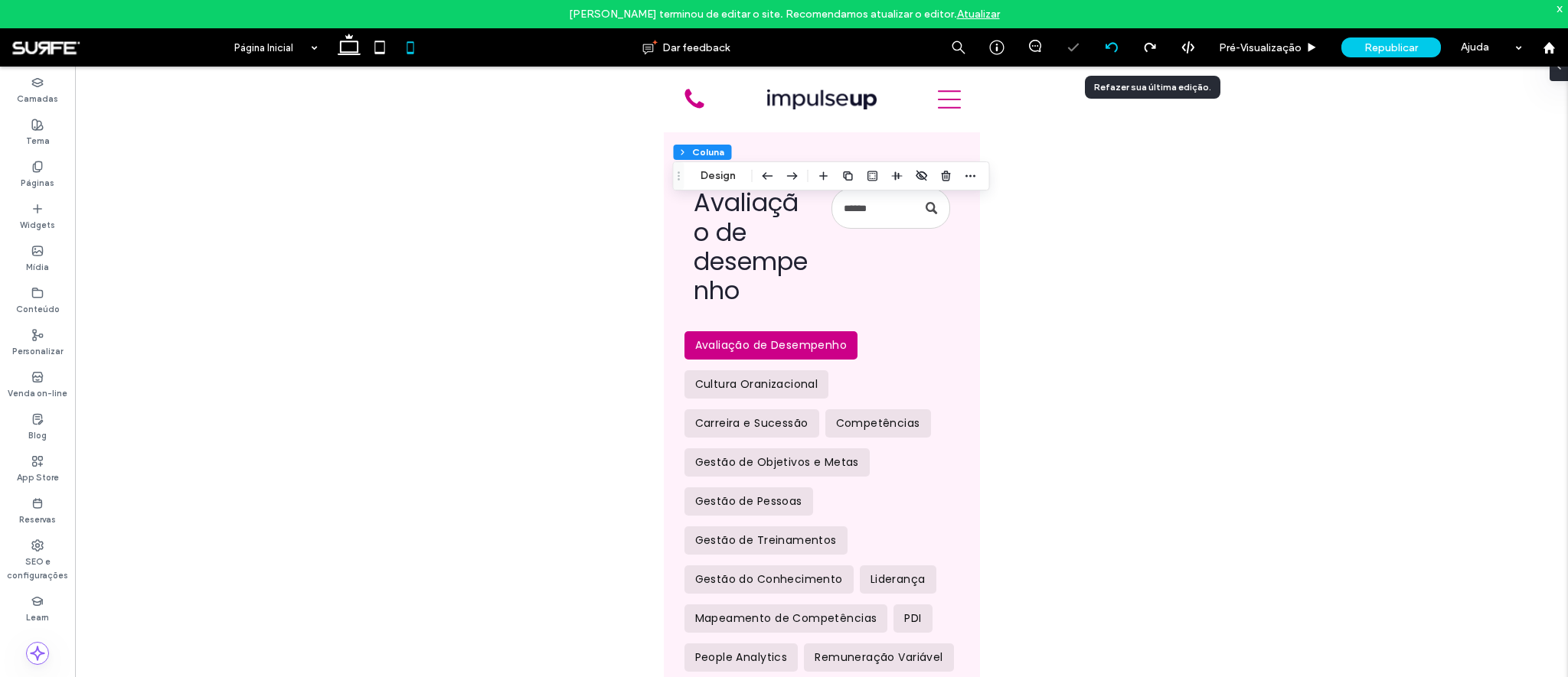
click at [1109, 50] on icon at bounding box center [1111, 47] width 12 height 12
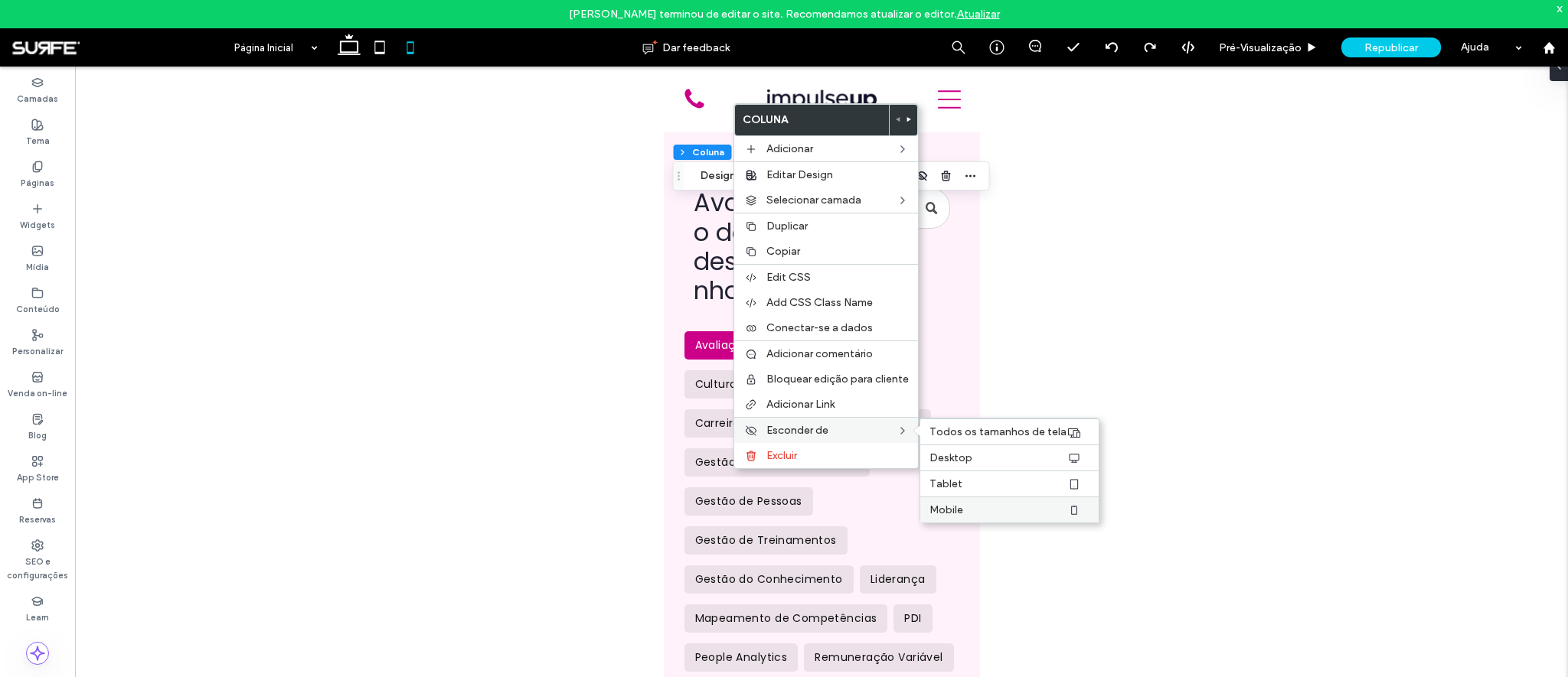
click at [973, 505] on label "Mobile" at bounding box center [998, 510] width 137 height 13
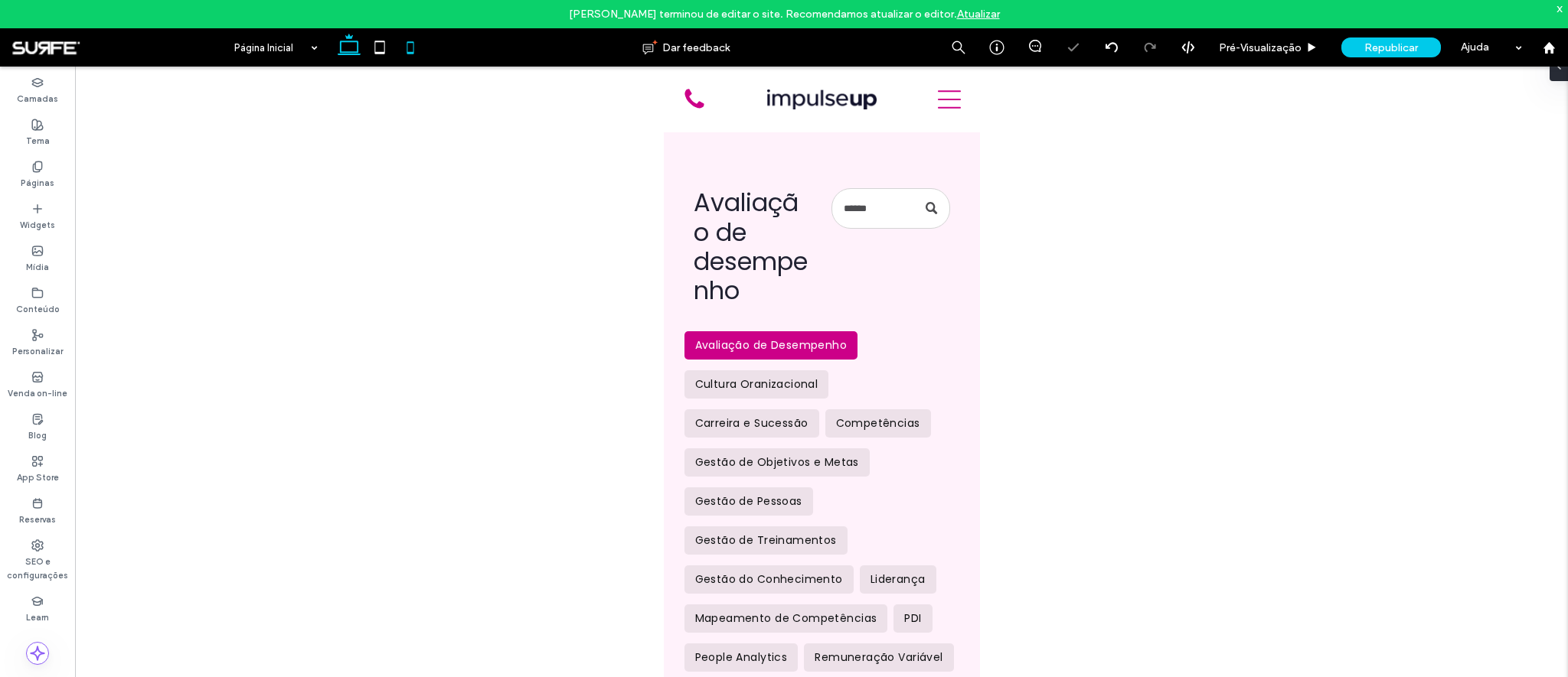
click at [341, 35] on icon at bounding box center [348, 47] width 30 height 30
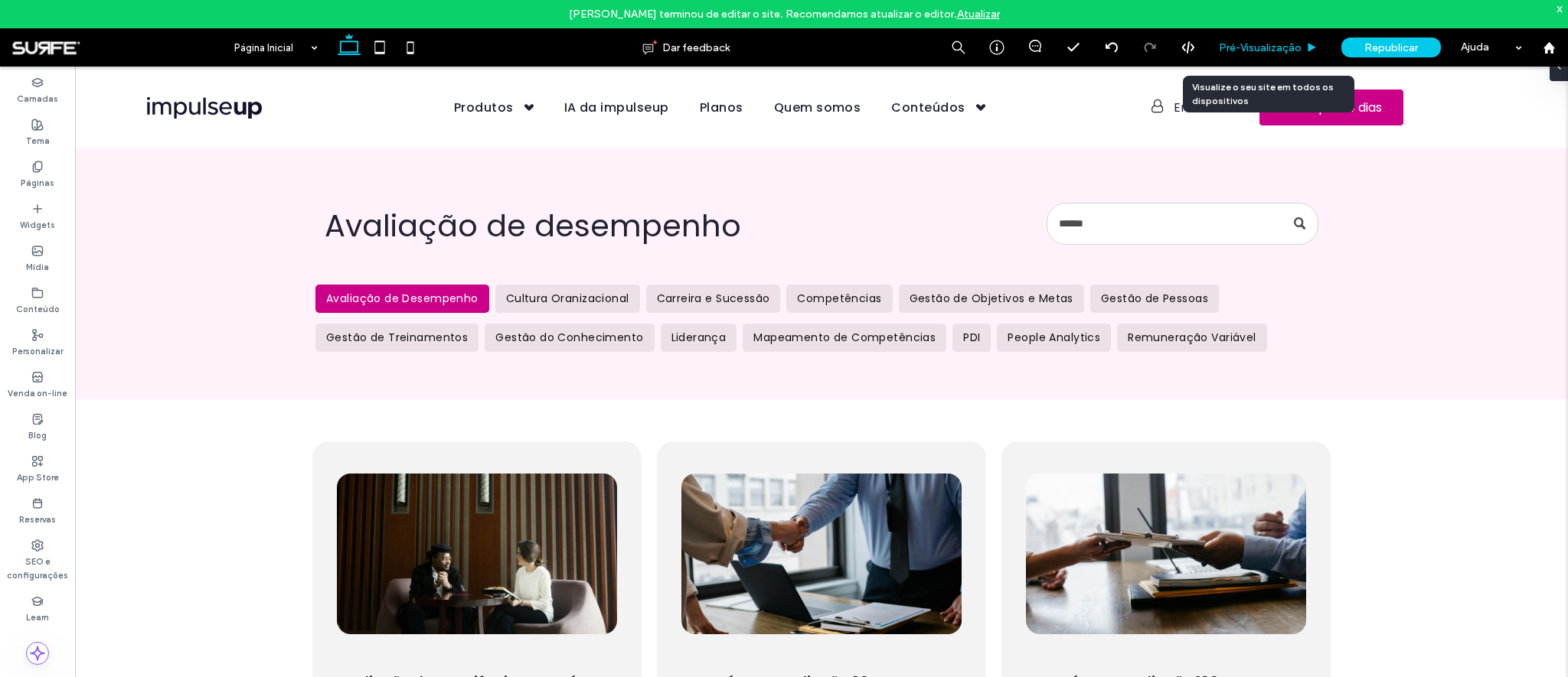
click at [1279, 52] on span "Pré-Visualizaçāo" at bounding box center [1260, 48] width 82 height 13
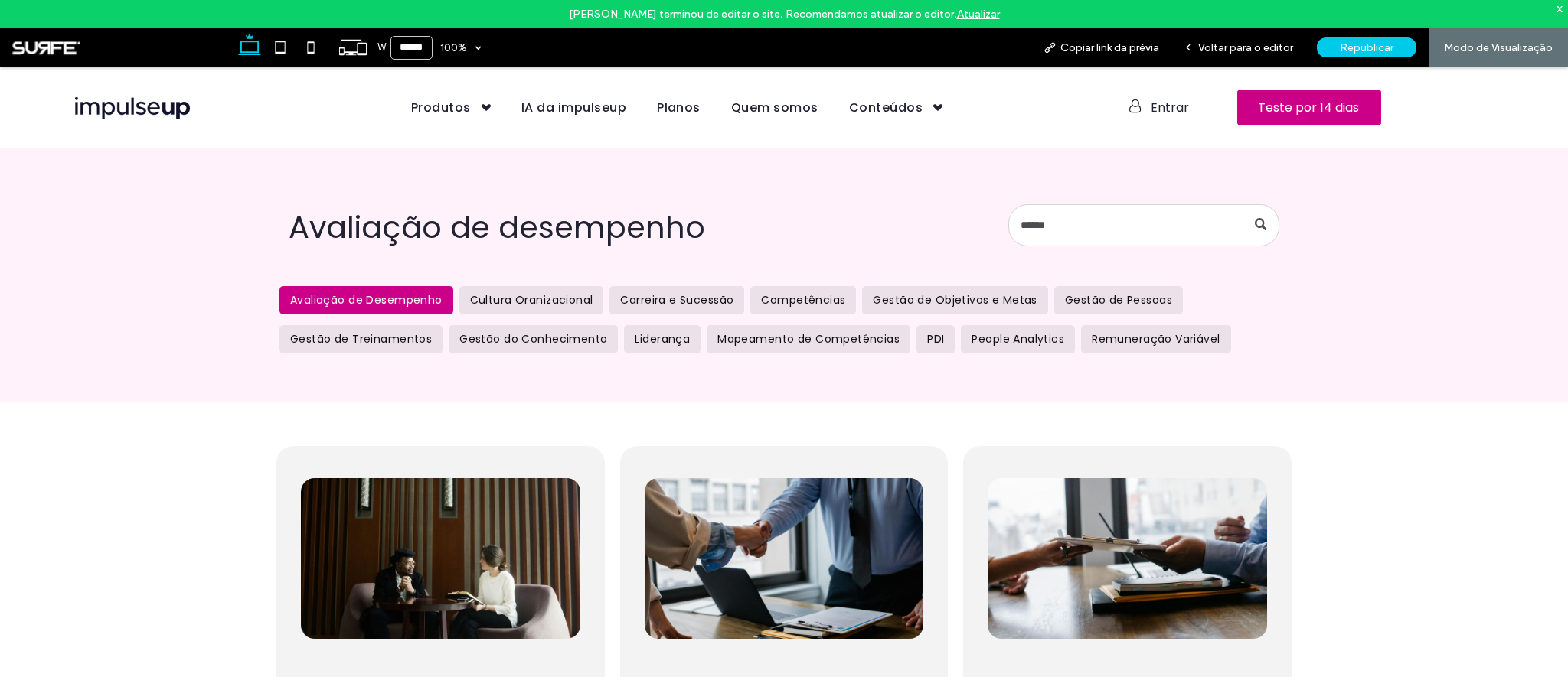
click at [1156, 109] on div at bounding box center [784, 338] width 1568 height 677
click at [1248, 52] on span "Voltar para o editor" at bounding box center [1245, 48] width 95 height 13
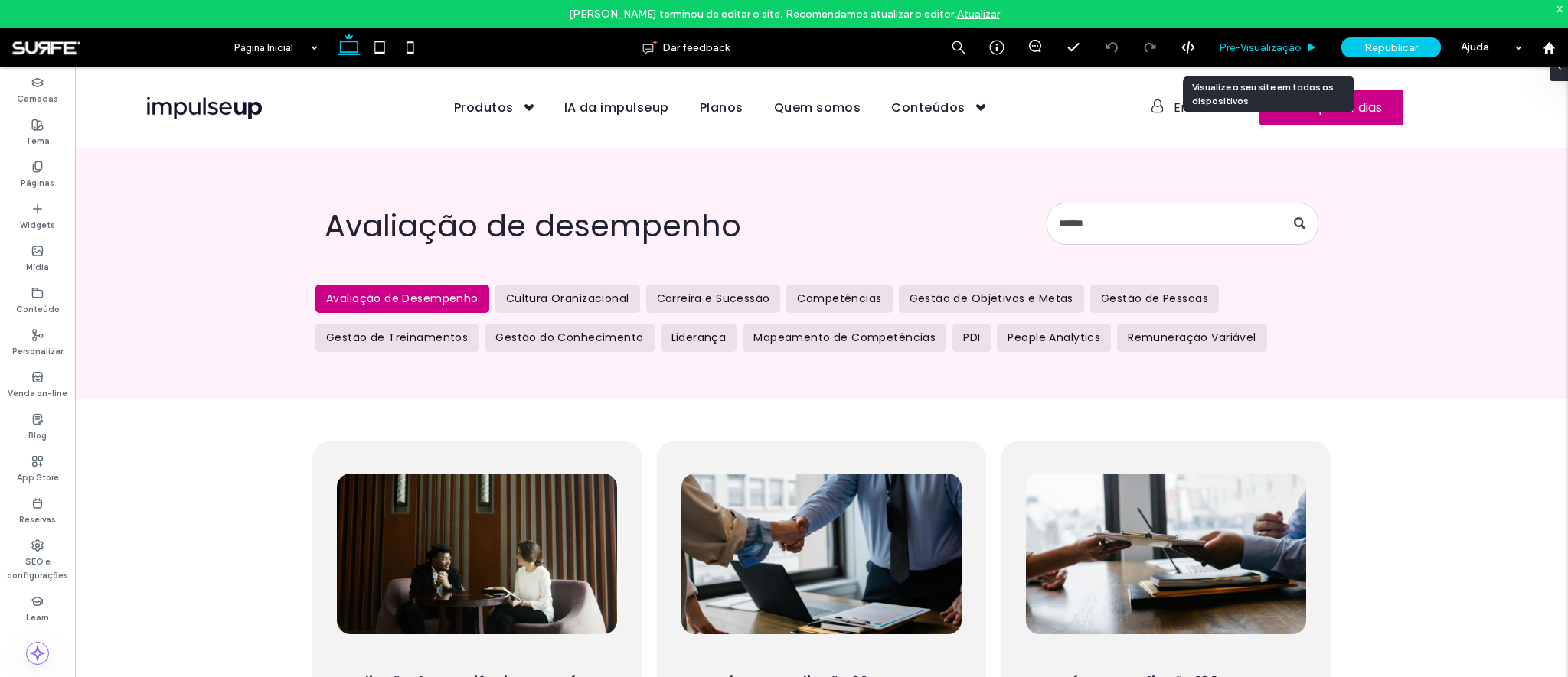
click at [1262, 62] on div "Pré-Visualizaçāo" at bounding box center [1268, 48] width 123 height 38
click at [1260, 47] on span "Pré-Visualizaçāo" at bounding box center [1260, 48] width 82 height 13
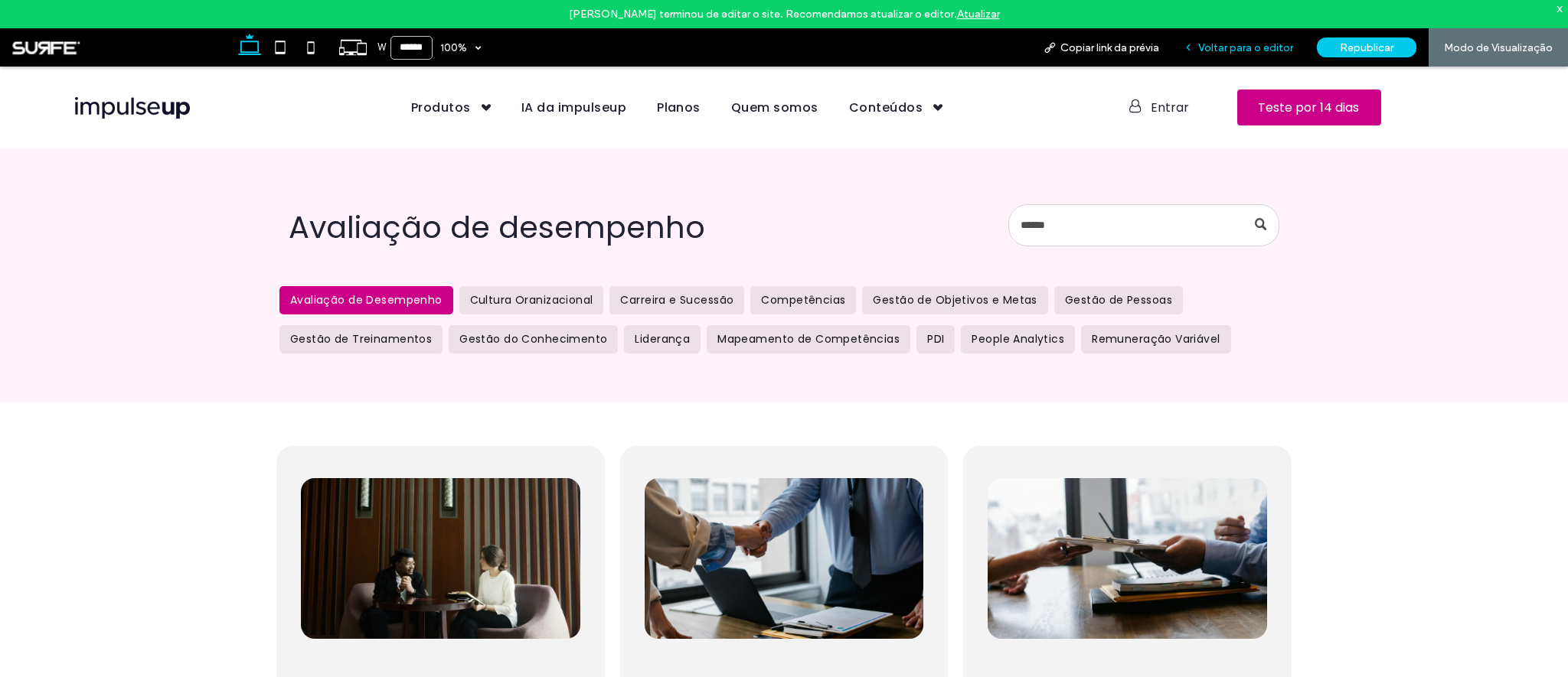
click at [1219, 44] on span "Voltar para o editor" at bounding box center [1245, 48] width 95 height 13
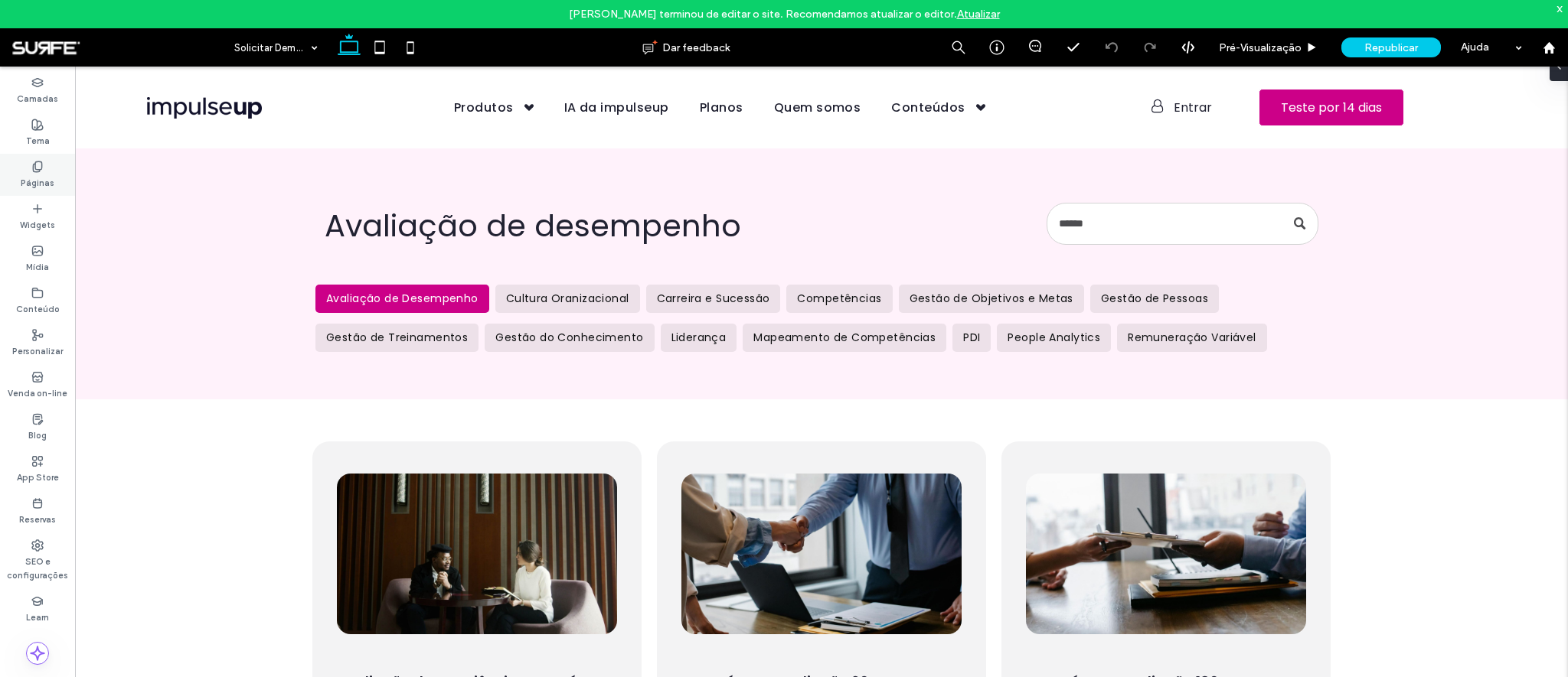
click at [28, 173] on label "Páginas" at bounding box center [38, 181] width 34 height 16
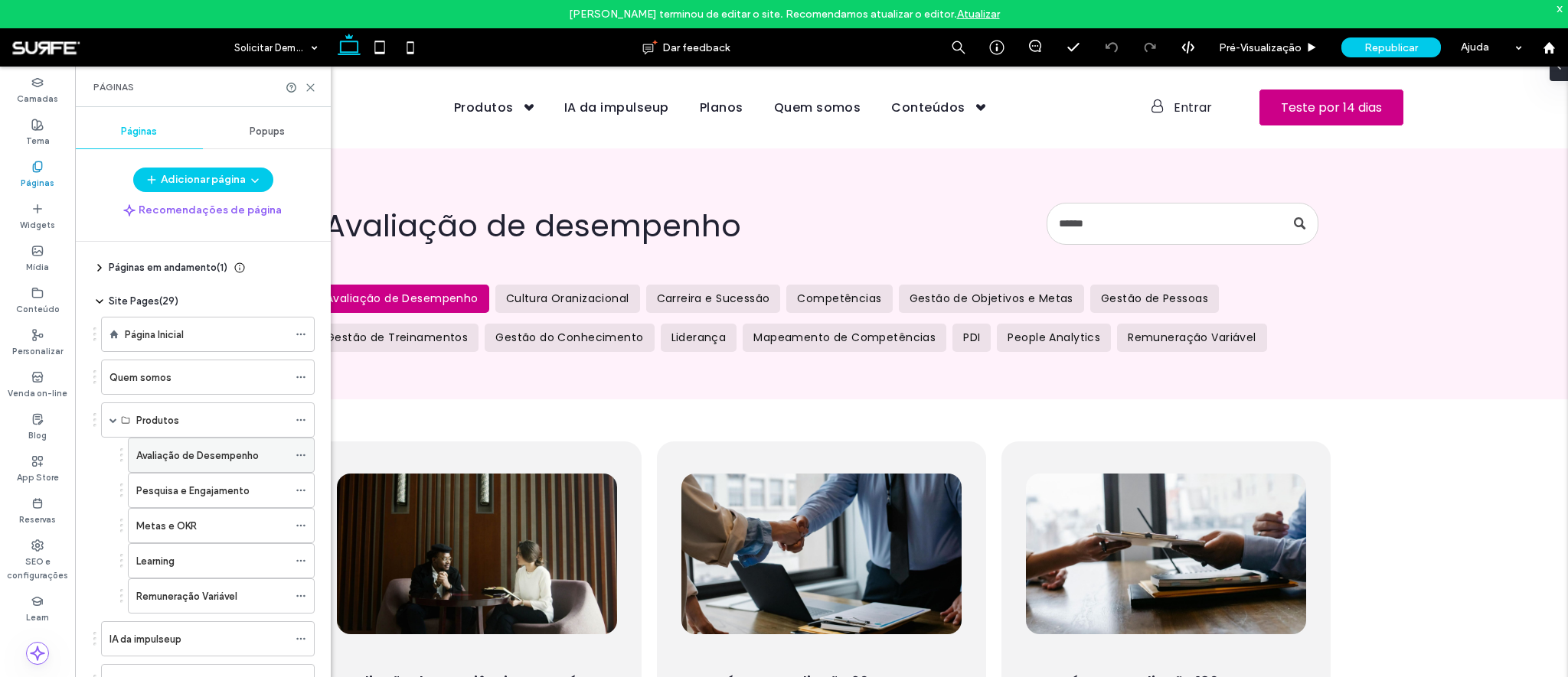
scroll to position [281, 0]
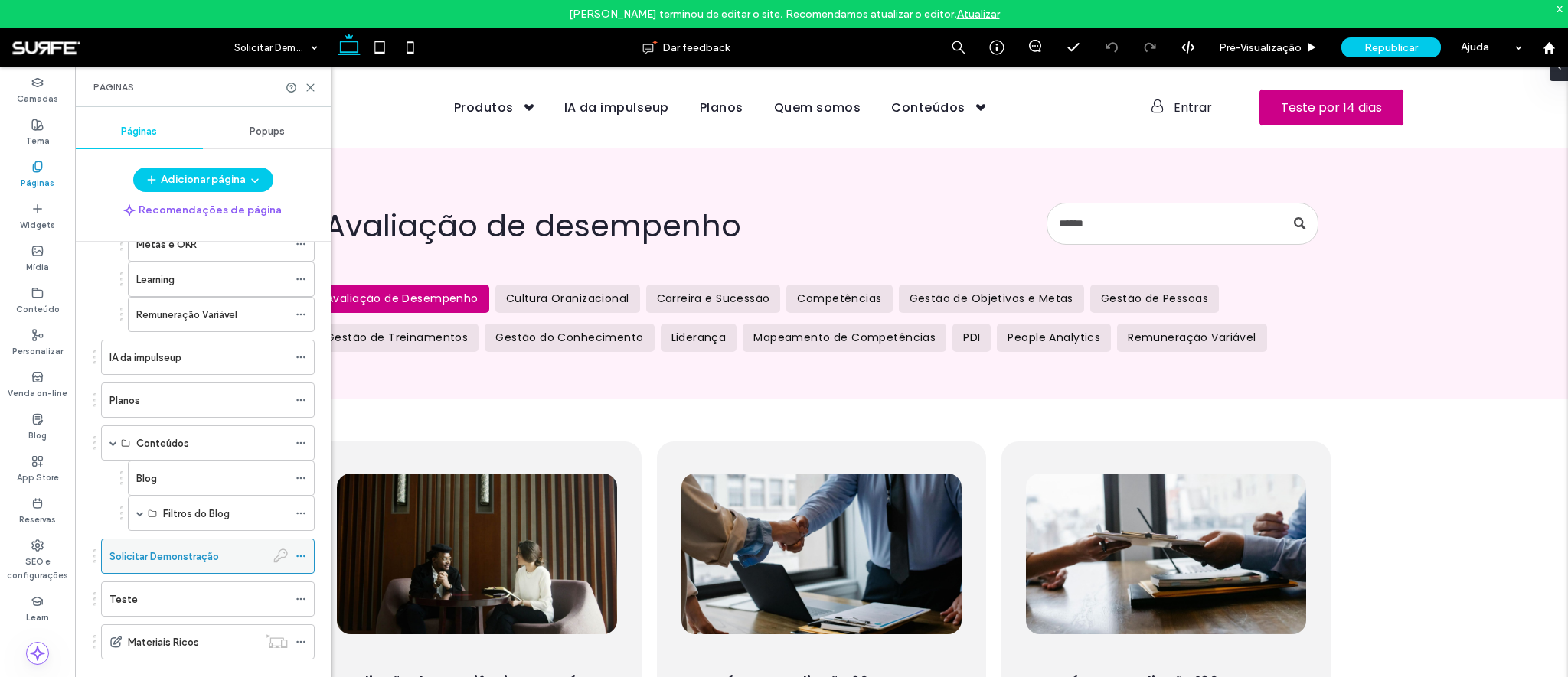
click at [302, 556] on icon at bounding box center [301, 556] width 11 height 11
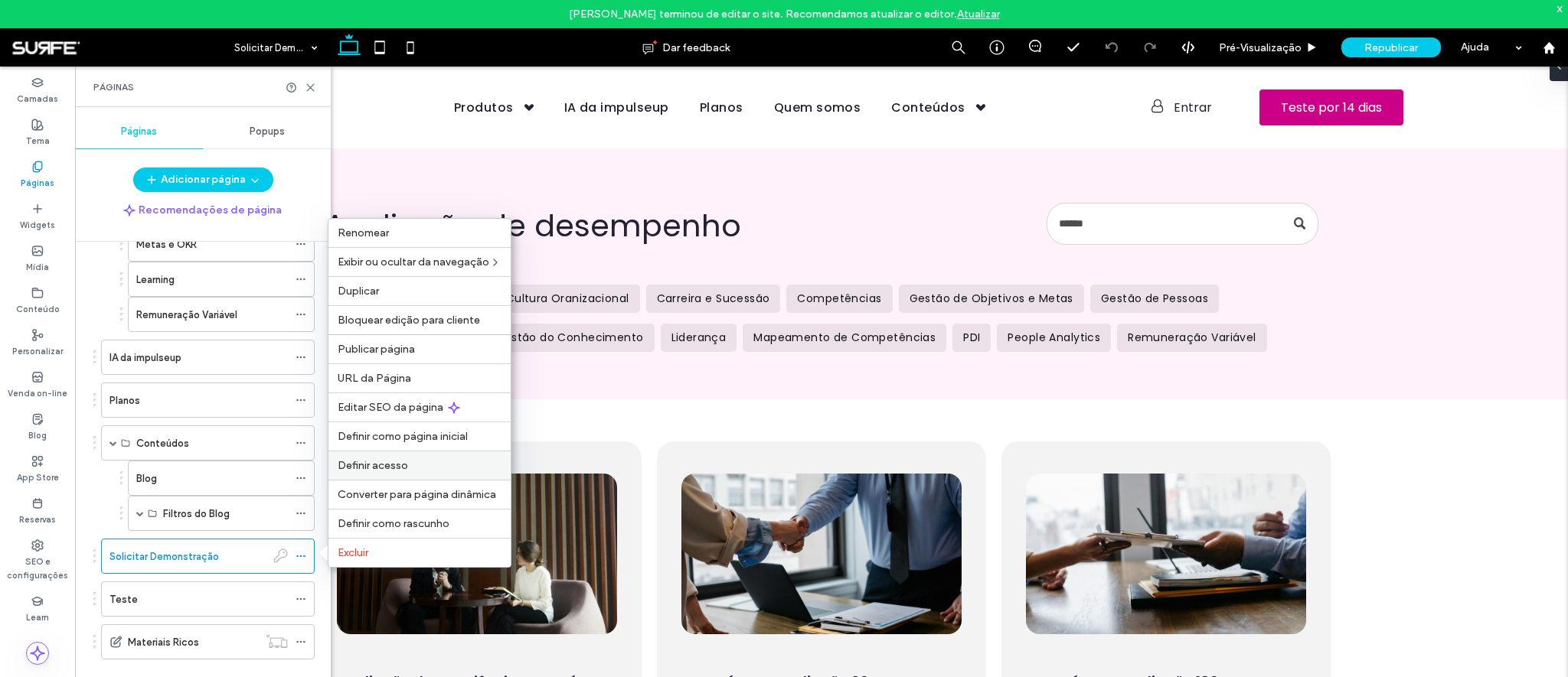
click at [420, 457] on div "Definir acesso" at bounding box center [419, 465] width 182 height 29
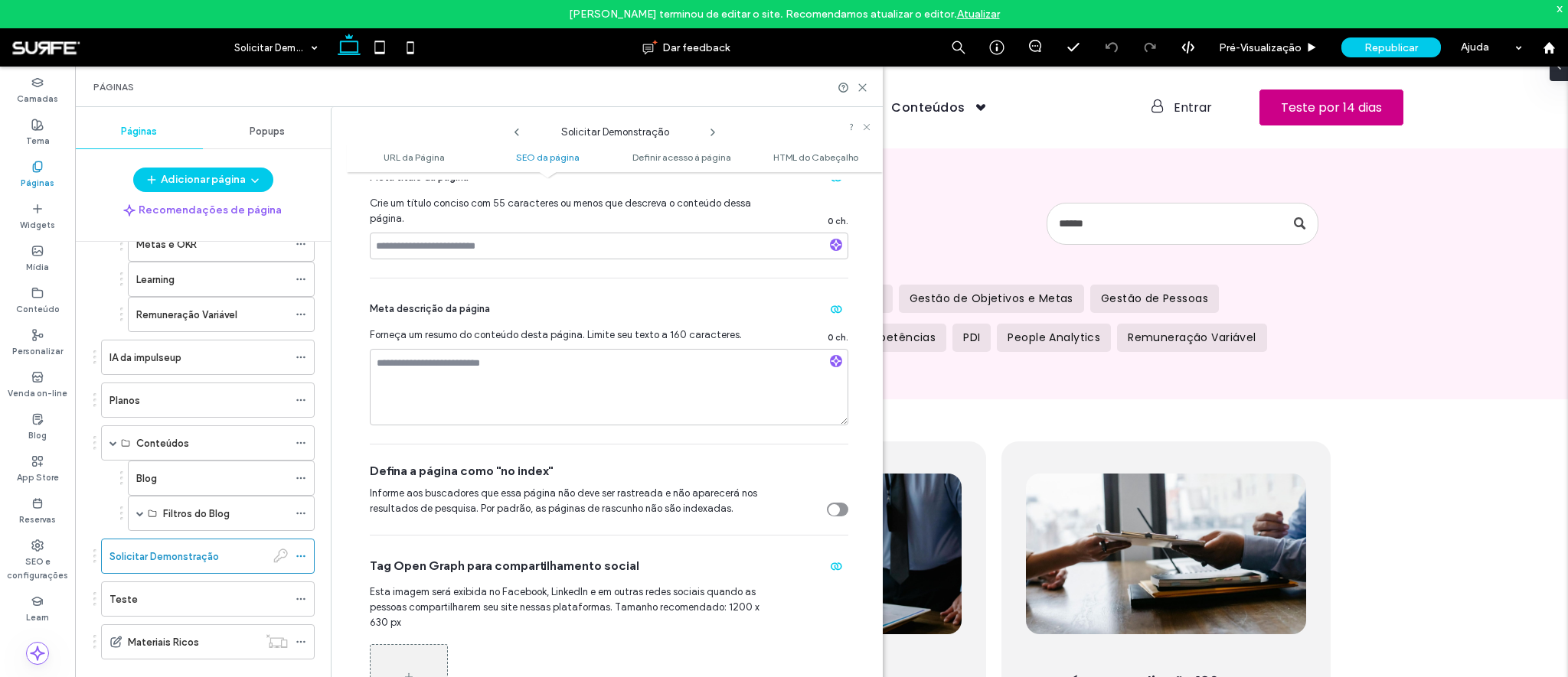
scroll to position [959, 0]
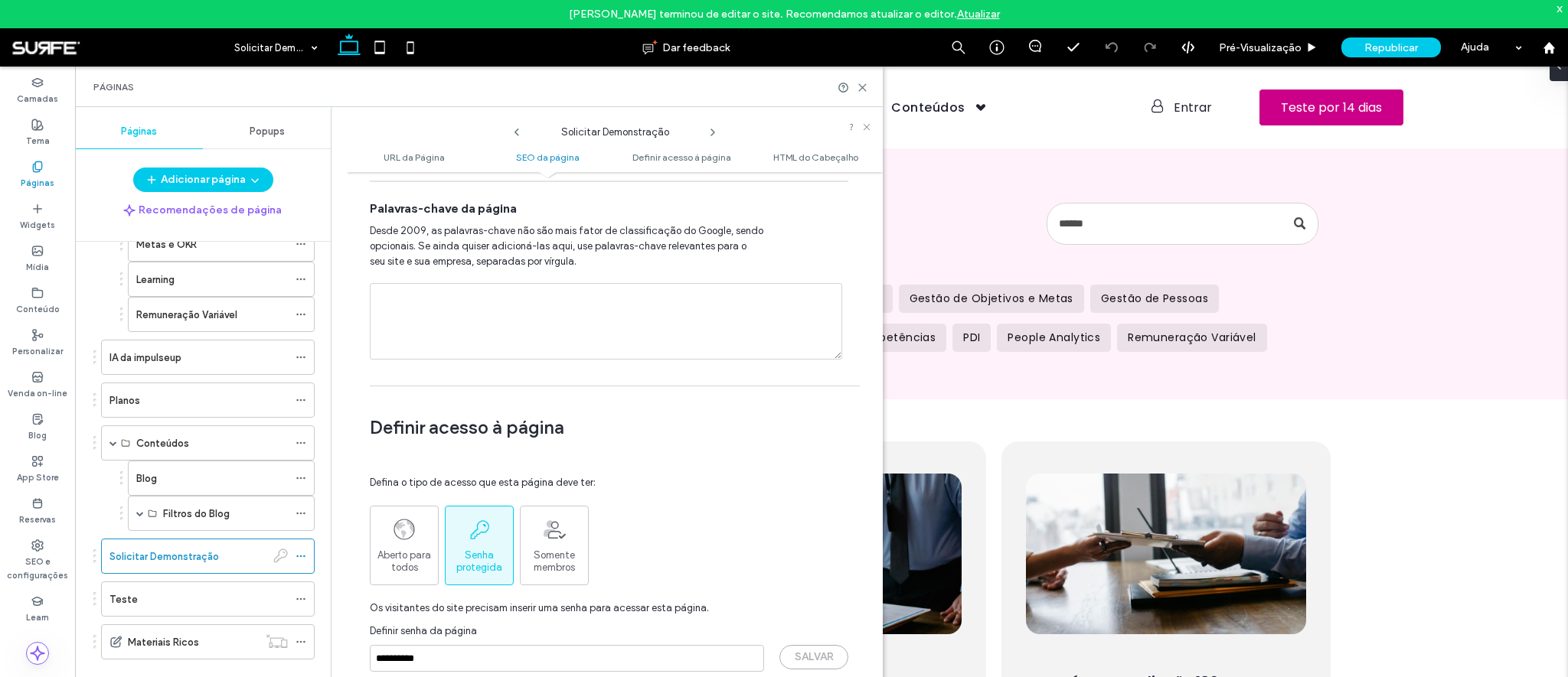
click at [356, 565] on div "URL da Página Personalize o URL [PERSON_NAME] página no site publicado para que…" at bounding box center [614, 438] width 536 height 518
click at [371, 559] on span "Aberto para todos" at bounding box center [404, 562] width 68 height 25
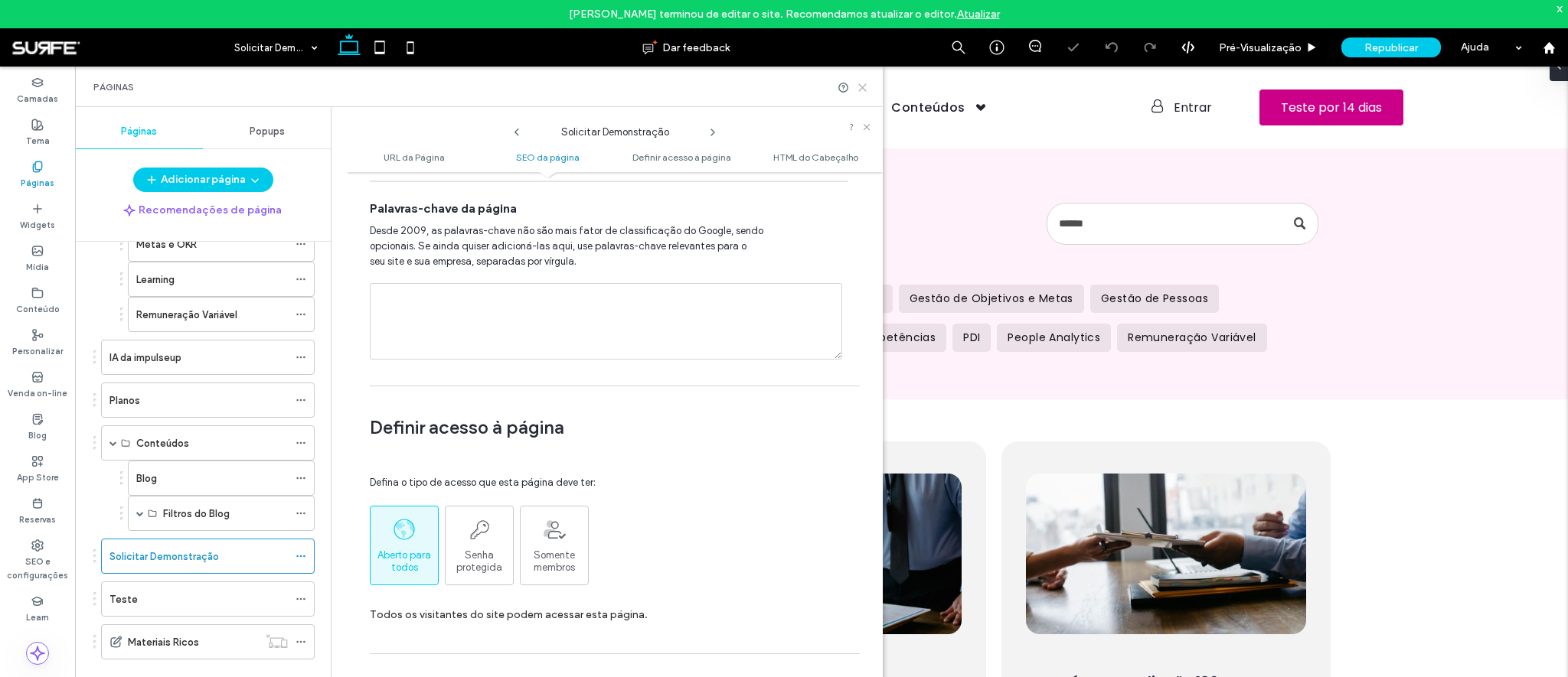
click at [862, 86] on use at bounding box center [862, 88] width 7 height 7
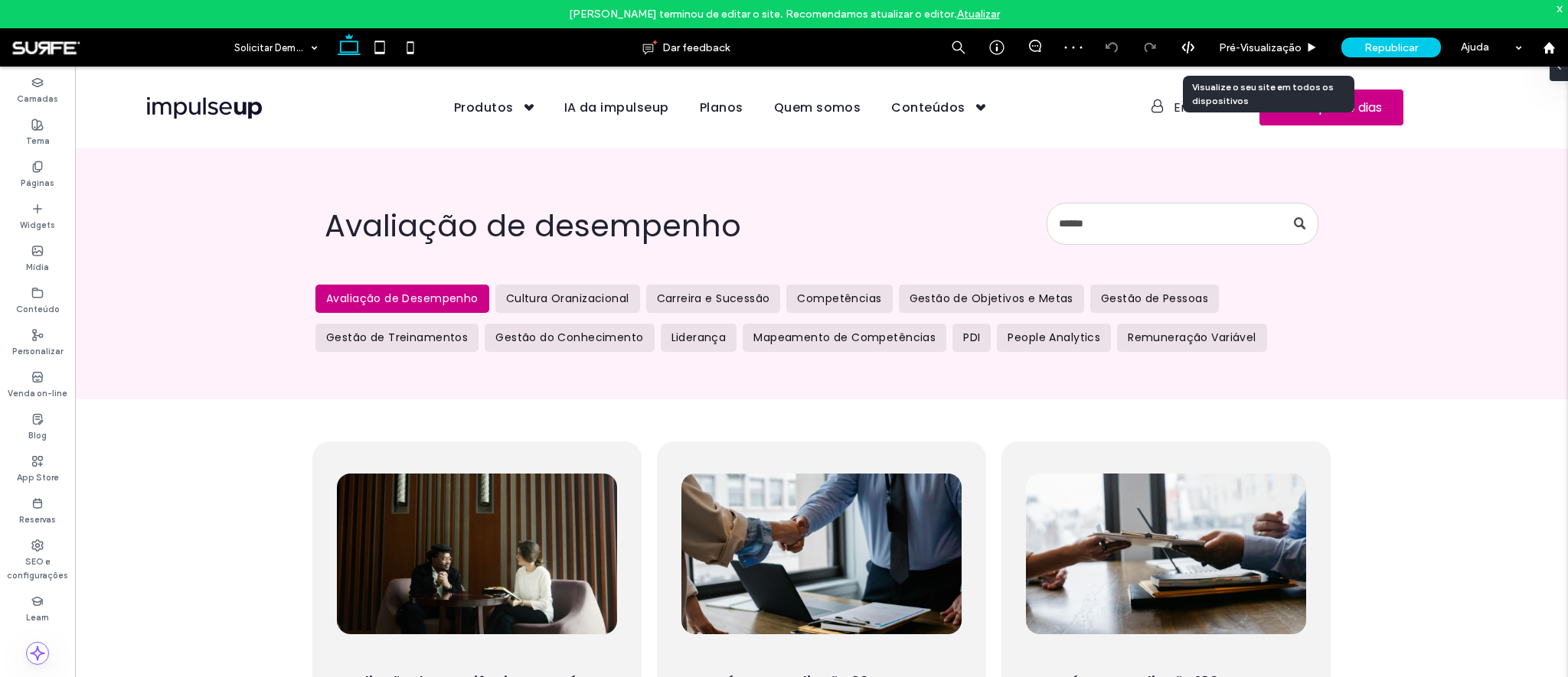
click at [1348, 48] on div "Republicar" at bounding box center [1390, 48] width 100 height 20
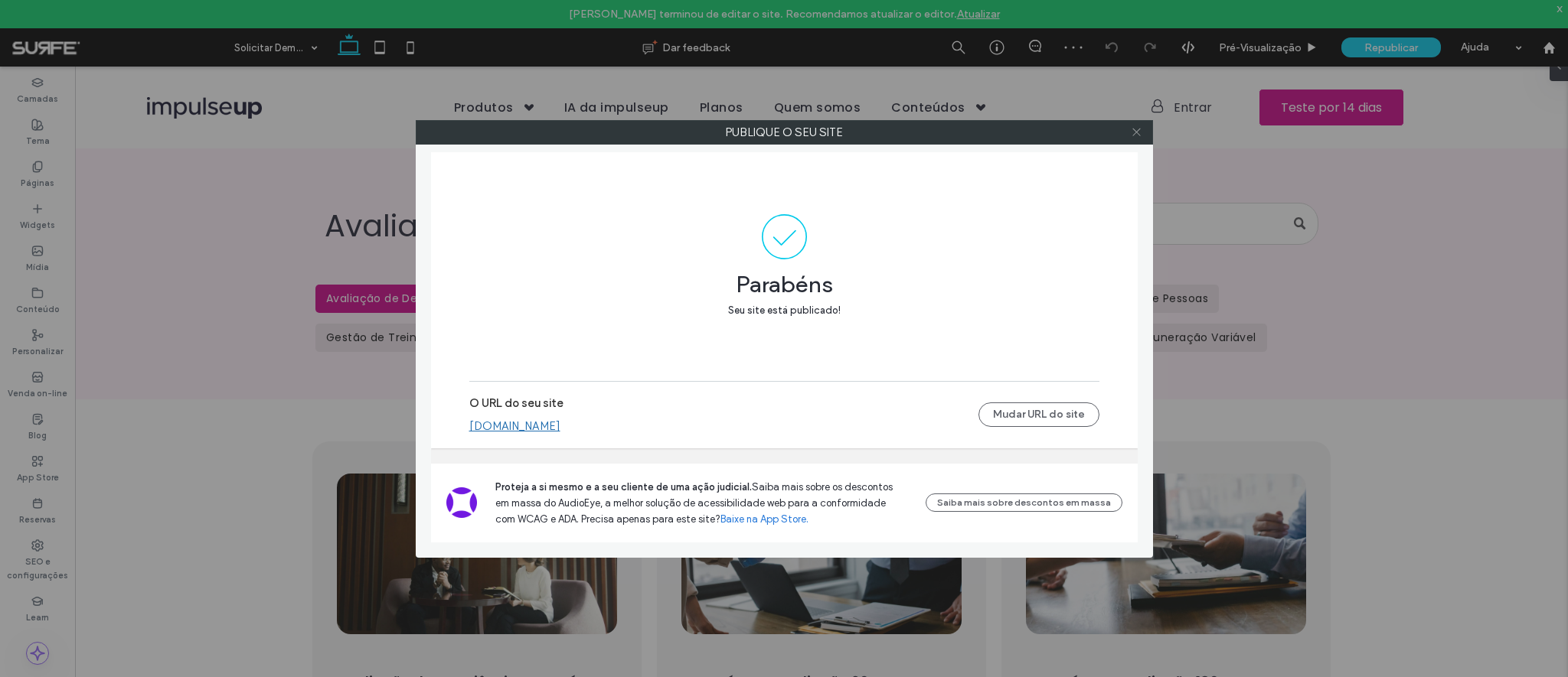
click at [1134, 136] on icon at bounding box center [1136, 132] width 12 height 12
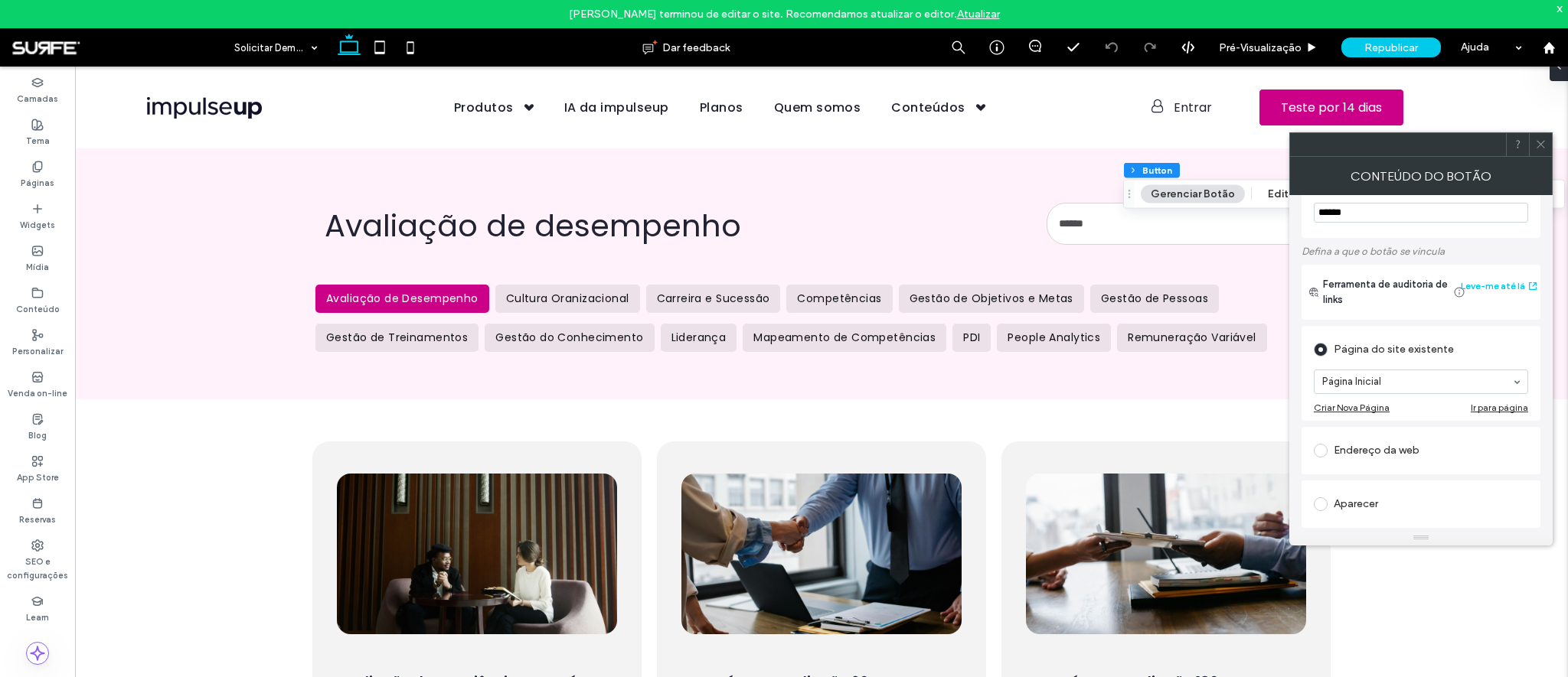
scroll to position [93, 0]
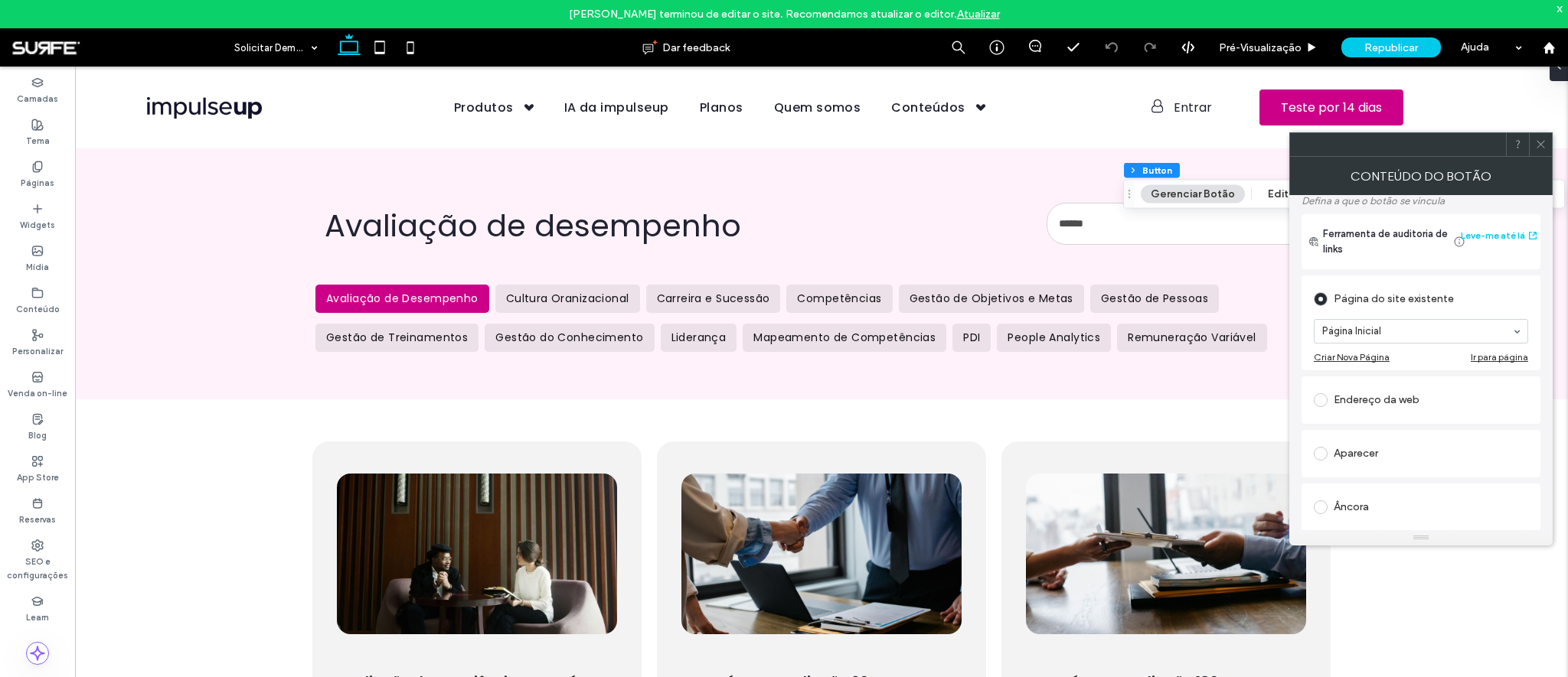
click at [1374, 396] on div "Endereço da web" at bounding box center [1420, 399] width 214 height 25
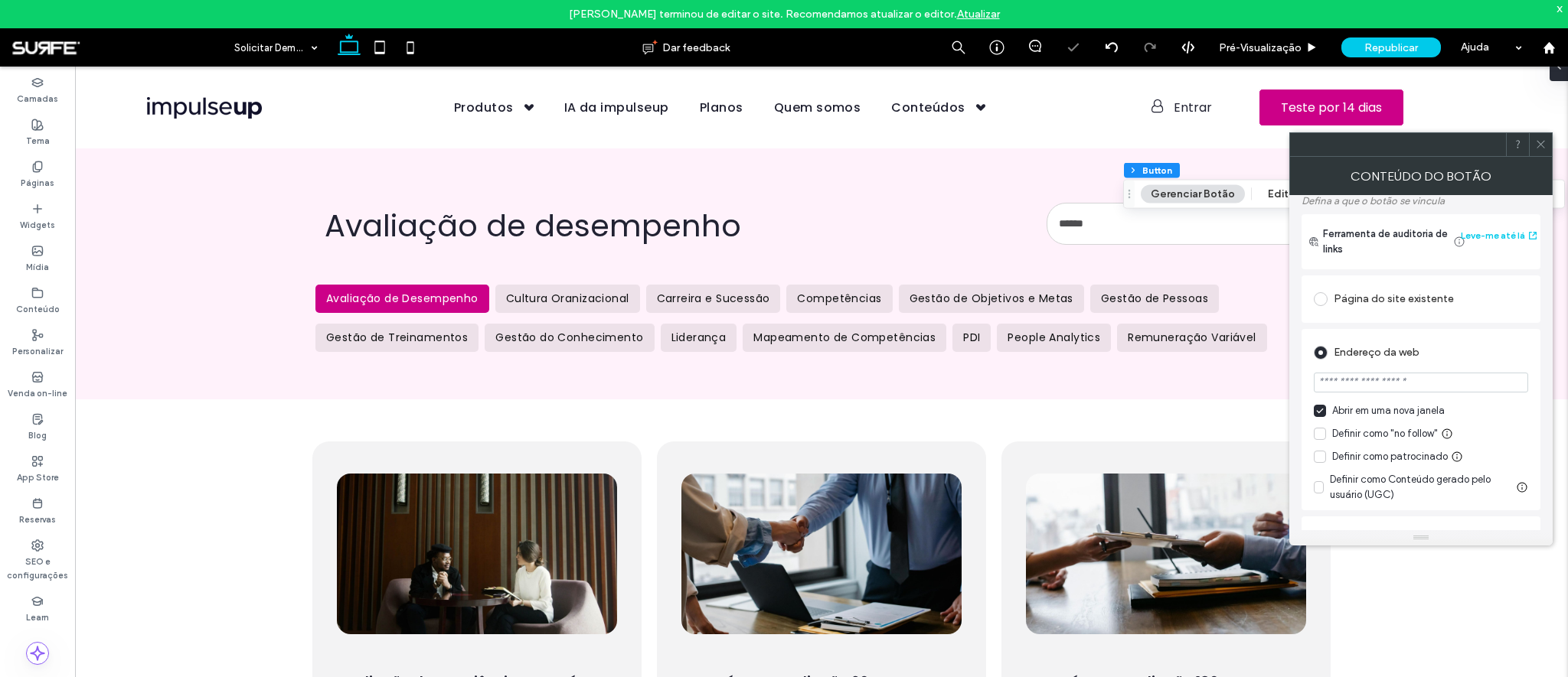
click at [1366, 390] on input "url" at bounding box center [1420, 383] width 214 height 20
paste input "**********"
type input "**********"
click at [1477, 339] on div "Endereço da web" at bounding box center [1420, 351] width 214 height 28
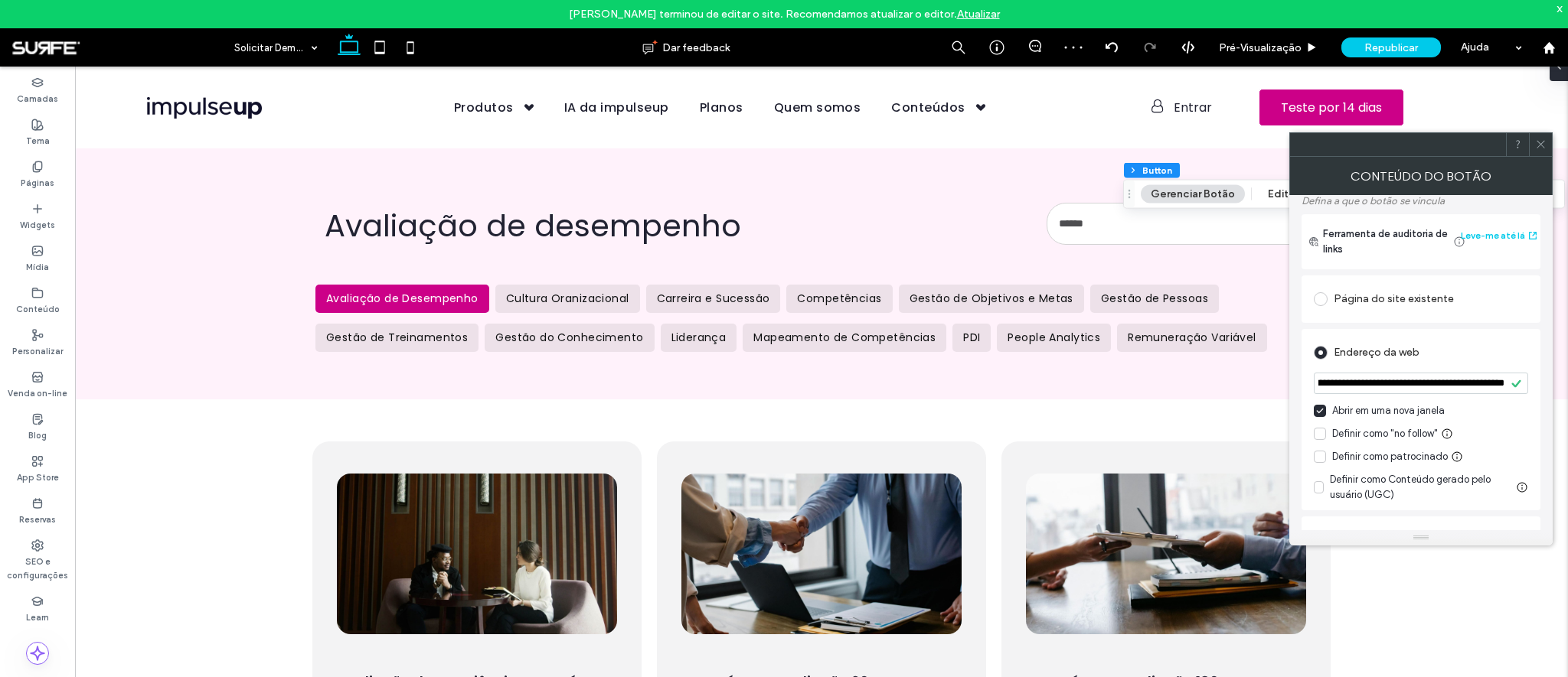
scroll to position [0, 0]
click at [1536, 147] on icon at bounding box center [1541, 144] width 12 height 12
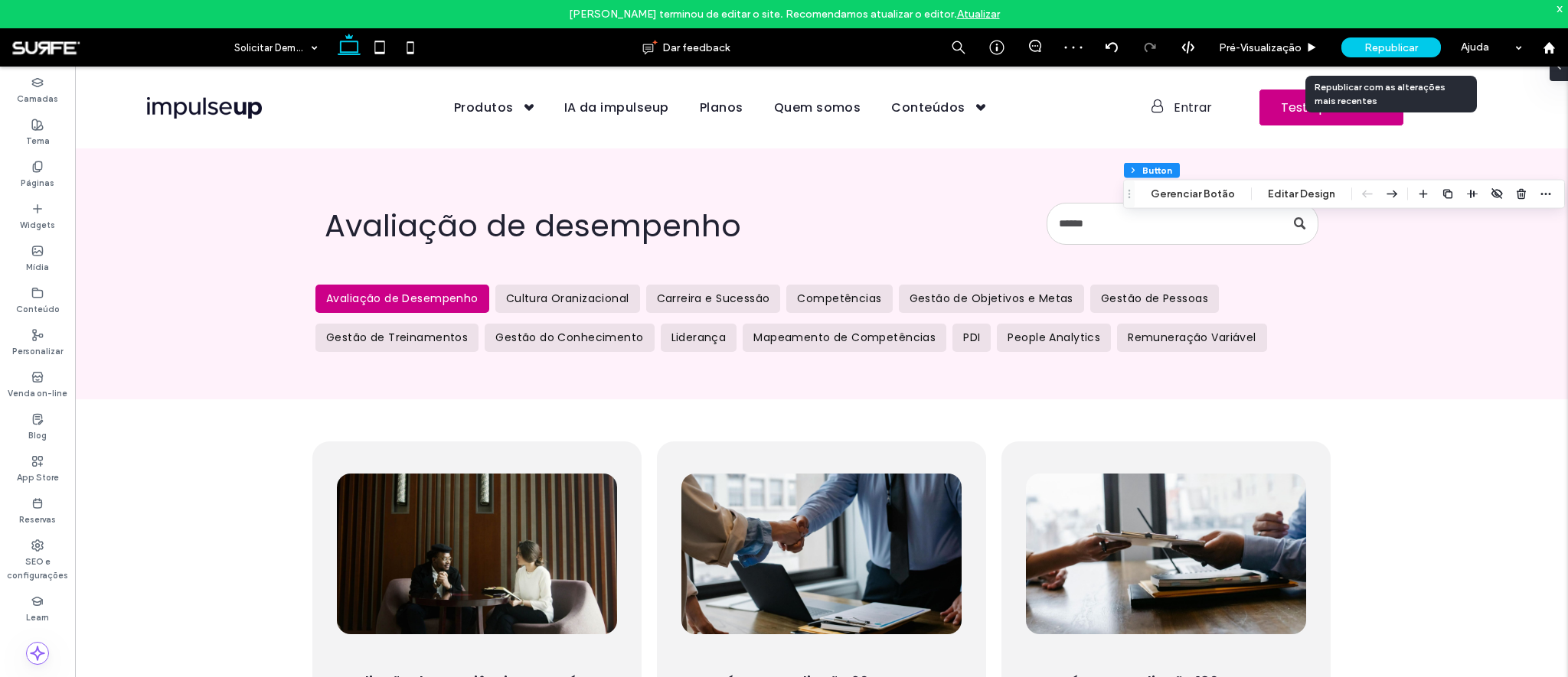
click at [1406, 44] on span "Republicar" at bounding box center [1391, 48] width 53 height 13
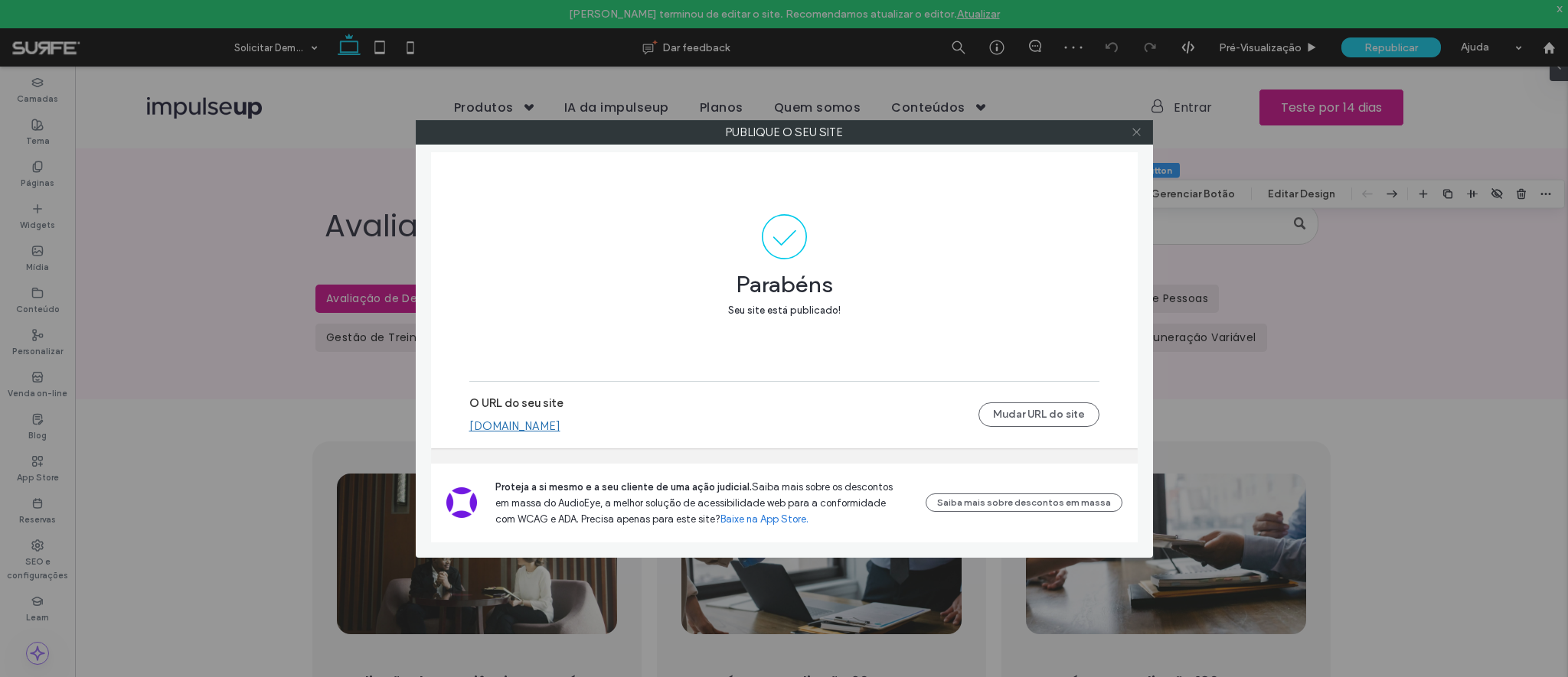
click at [1135, 133] on use at bounding box center [1135, 132] width 7 height 7
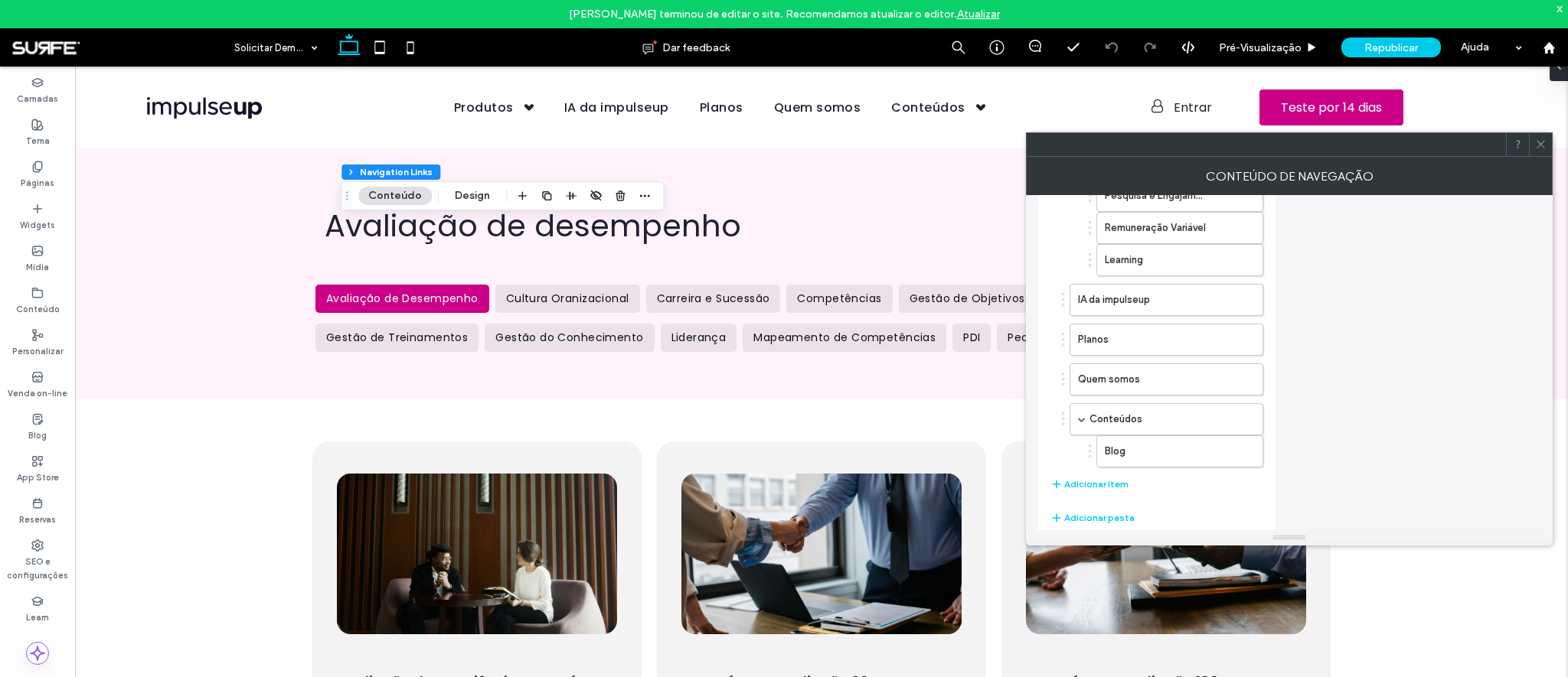
scroll to position [216, 0]
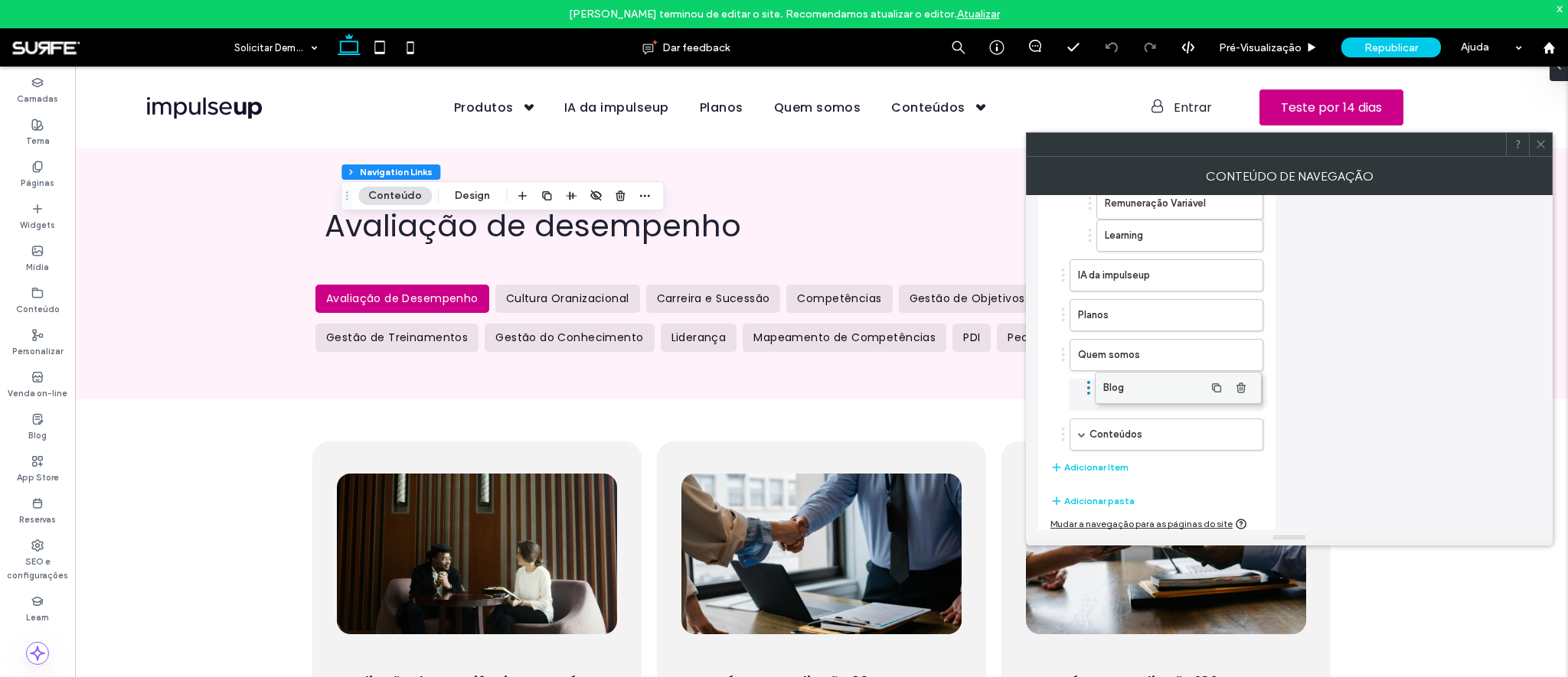
drag, startPoint x: 1115, startPoint y: 425, endPoint x: 1113, endPoint y: 378, distance: 47.0
click at [1245, 432] on icon "button" at bounding box center [1242, 434] width 12 height 12
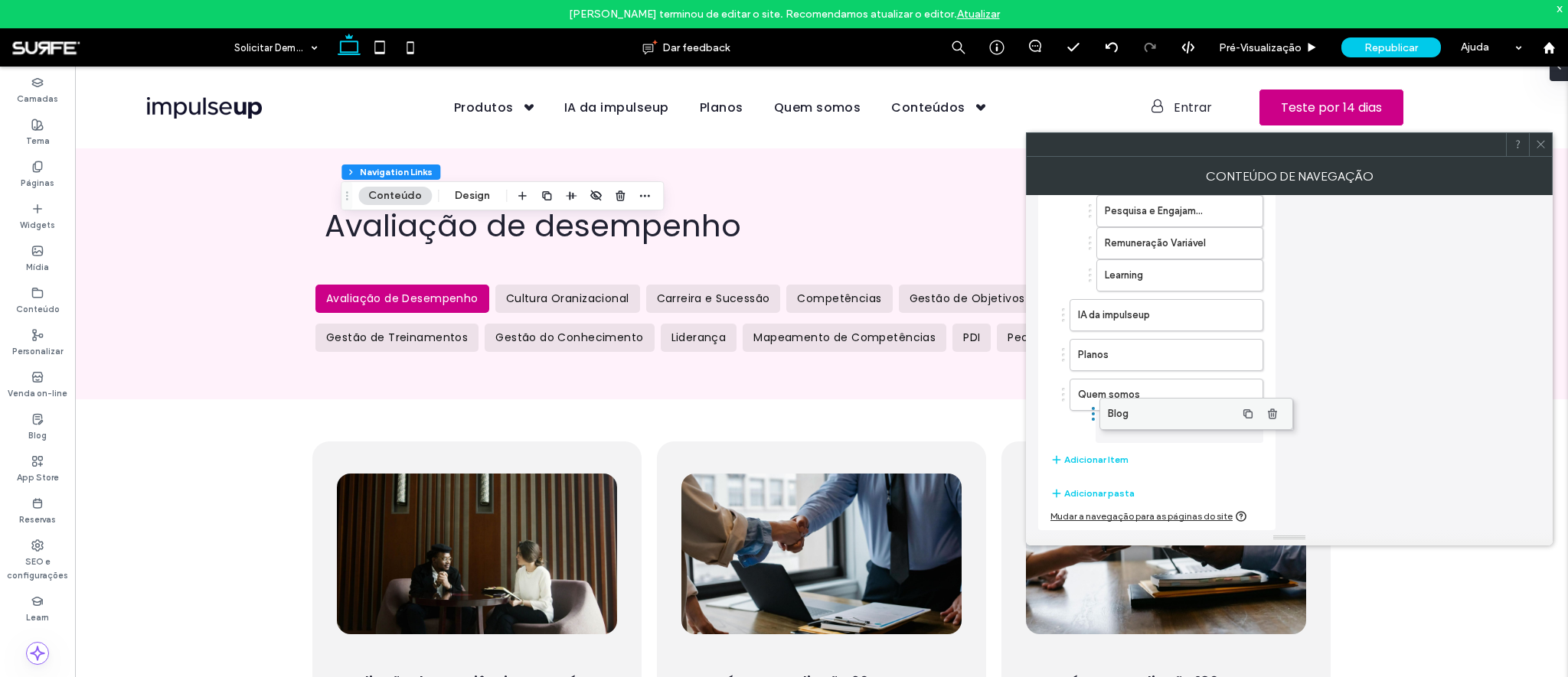
scroll to position [176, 0]
drag, startPoint x: 1118, startPoint y: 427, endPoint x: 1152, endPoint y: 411, distance: 37.6
drag, startPoint x: 1125, startPoint y: 431, endPoint x: 1093, endPoint y: 439, distance: 33.0
click at [1543, 147] on icon at bounding box center [1541, 144] width 12 height 12
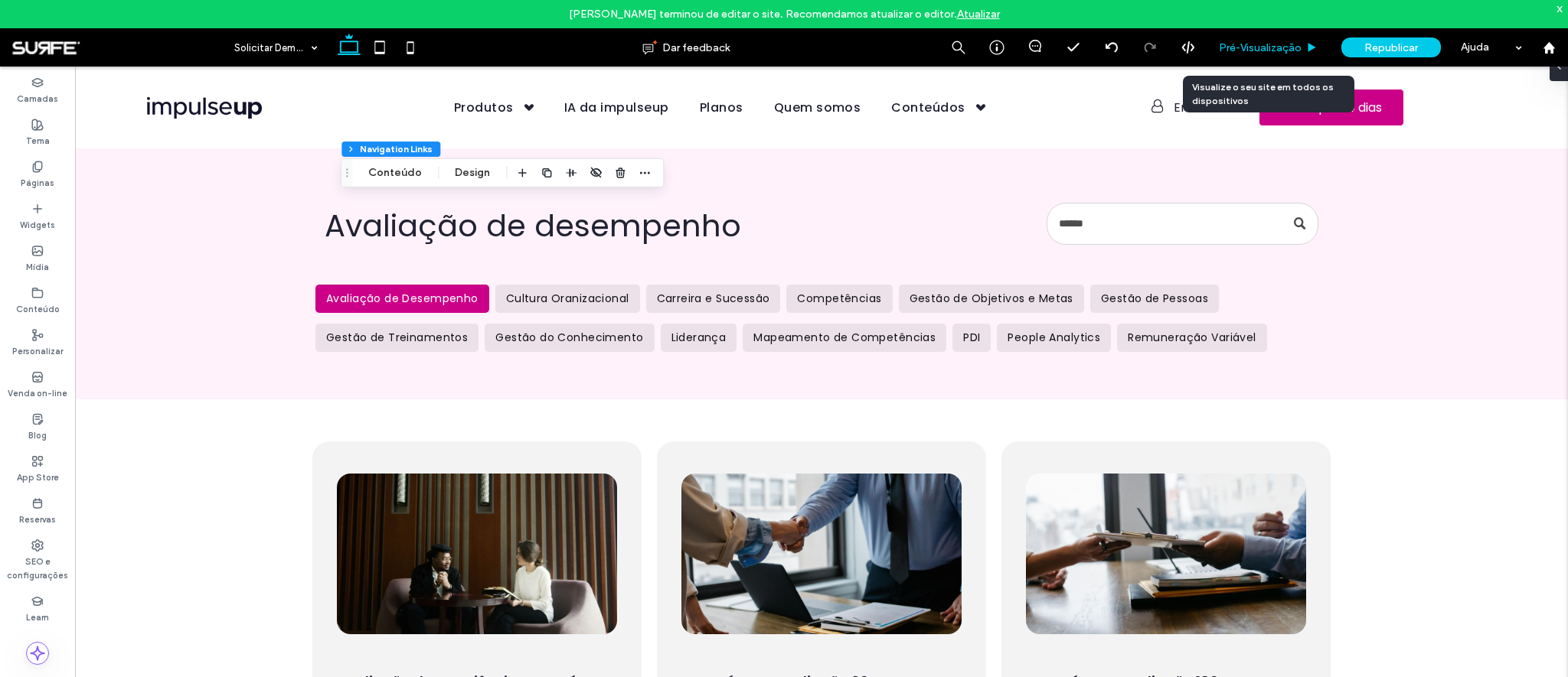
click at [1284, 58] on div "Pré-Visualizaçāo" at bounding box center [1268, 48] width 123 height 38
click at [1259, 45] on span "Pré-Visualizaçāo" at bounding box center [1260, 48] width 82 height 13
